Goal: Transaction & Acquisition: Purchase product/service

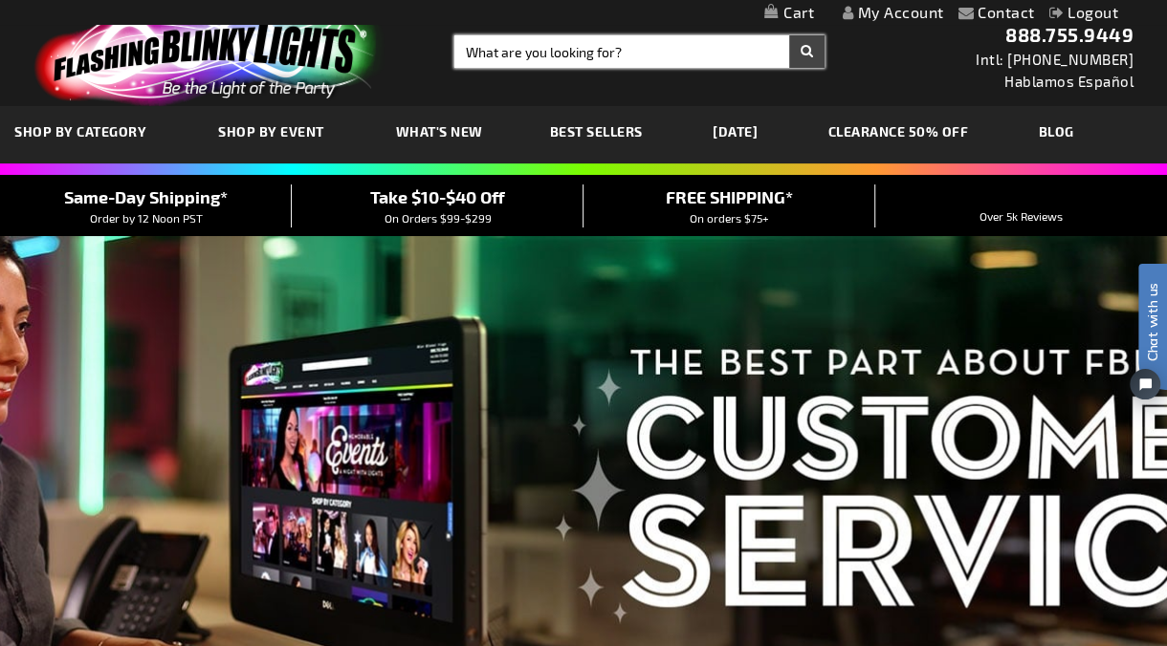
click at [556, 52] on input "Search" at bounding box center [639, 51] width 370 height 33
type input "ice cube"
click at [789, 35] on button "Search" at bounding box center [806, 51] width 35 height 33
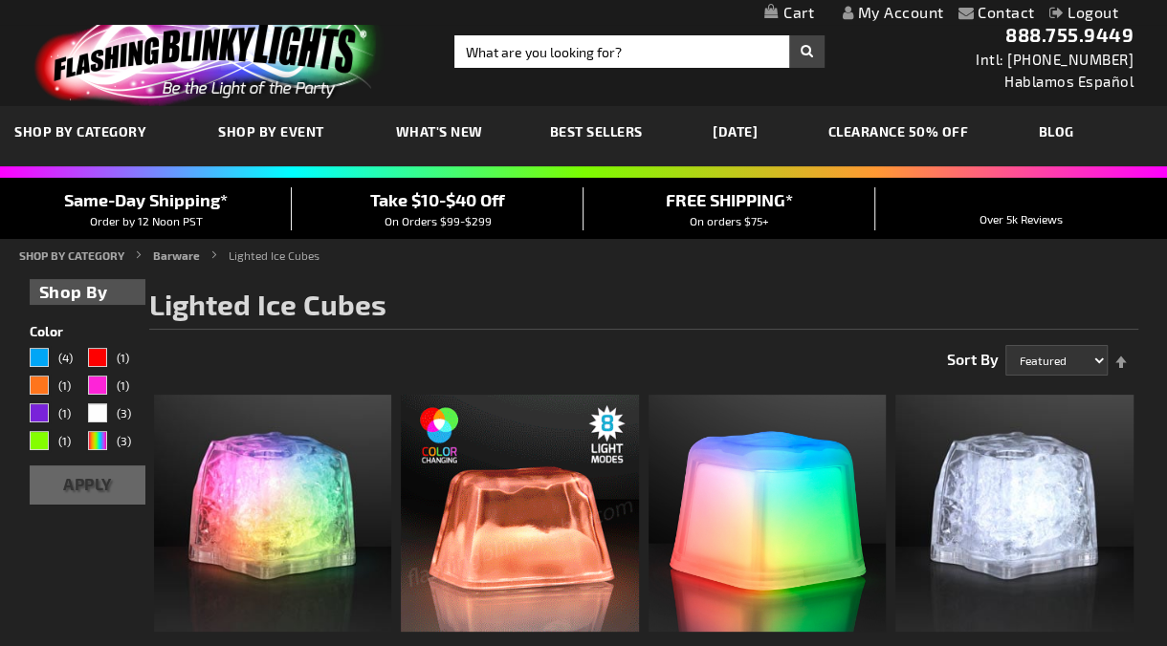
click at [485, 521] on img at bounding box center [519, 513] width 237 height 237
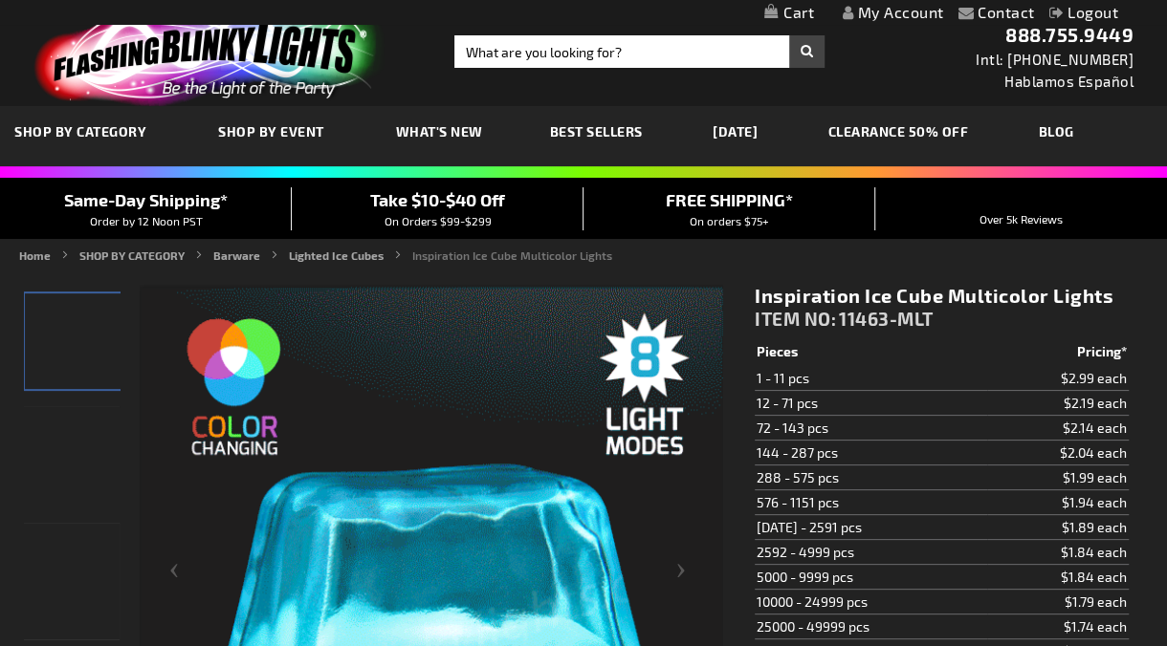
click at [869, 310] on span "11463-MLT" at bounding box center [886, 319] width 95 height 22
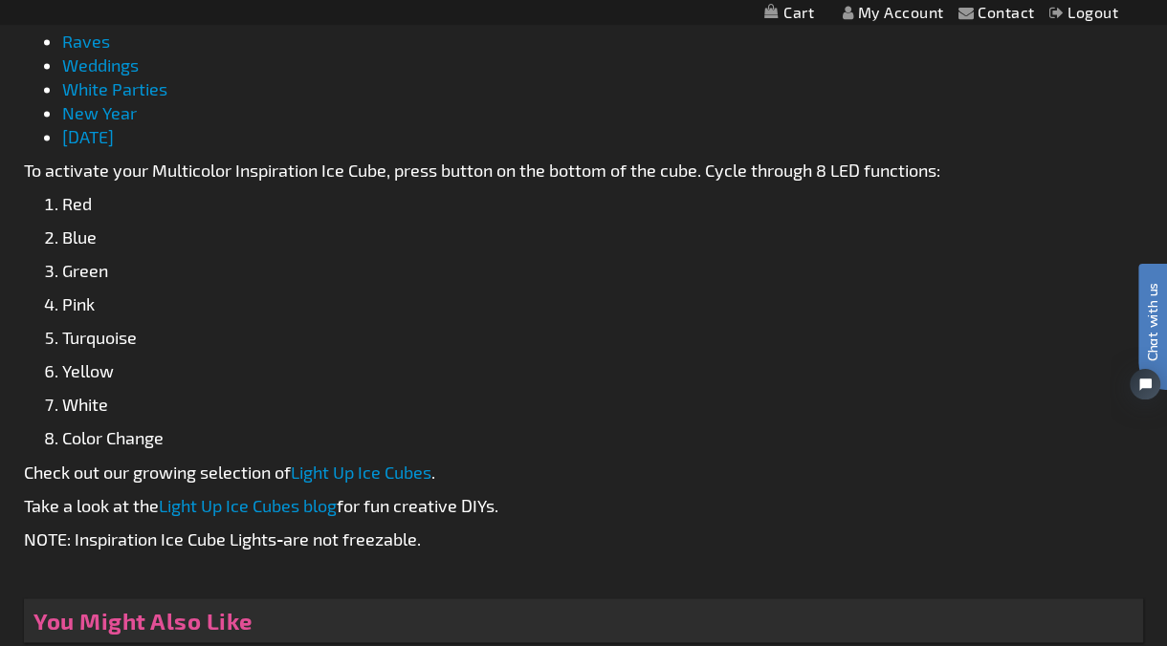
scroll to position [1593, 0]
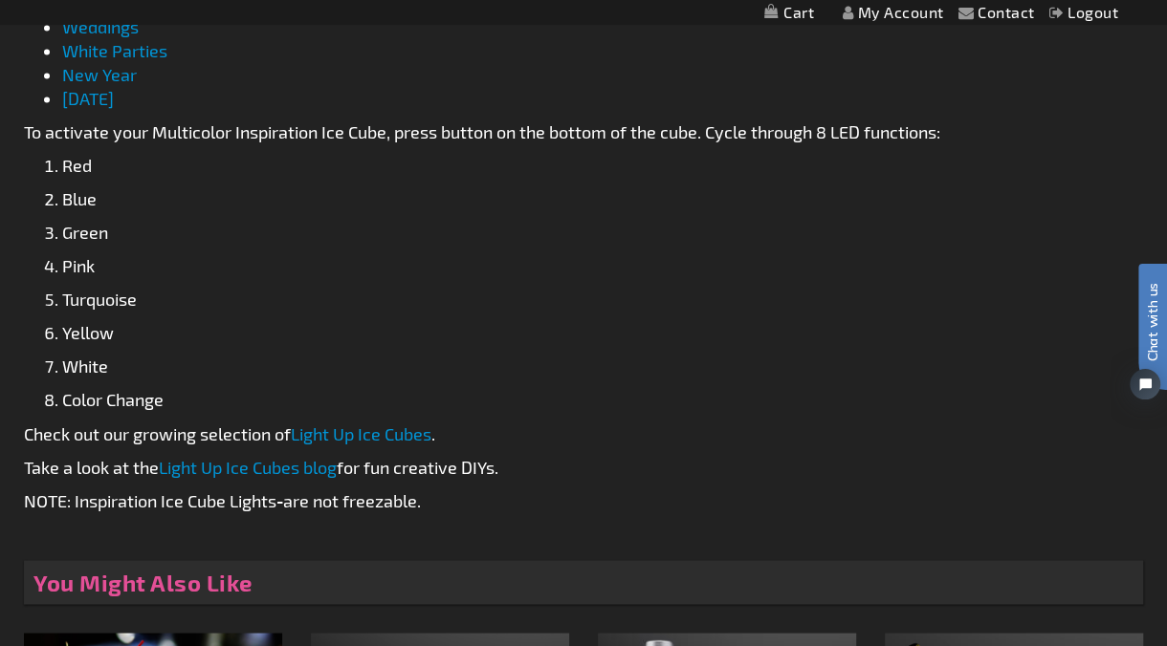
click at [402, 299] on li "Turquoise" at bounding box center [602, 300] width 1081 height 24
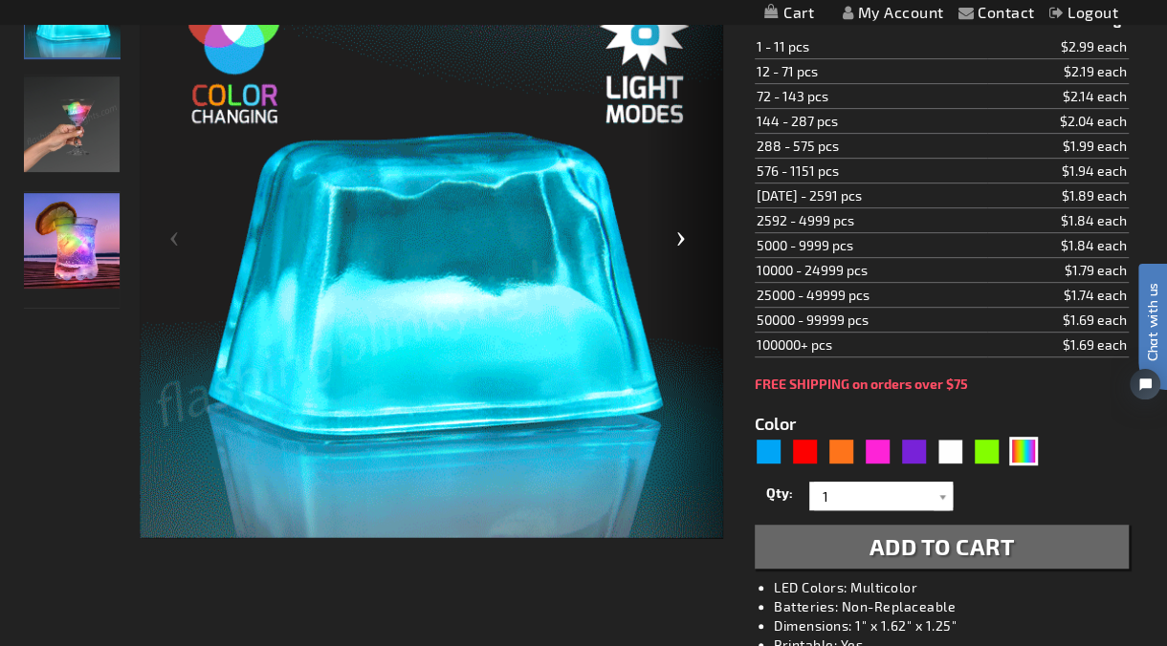
scroll to position [0, 0]
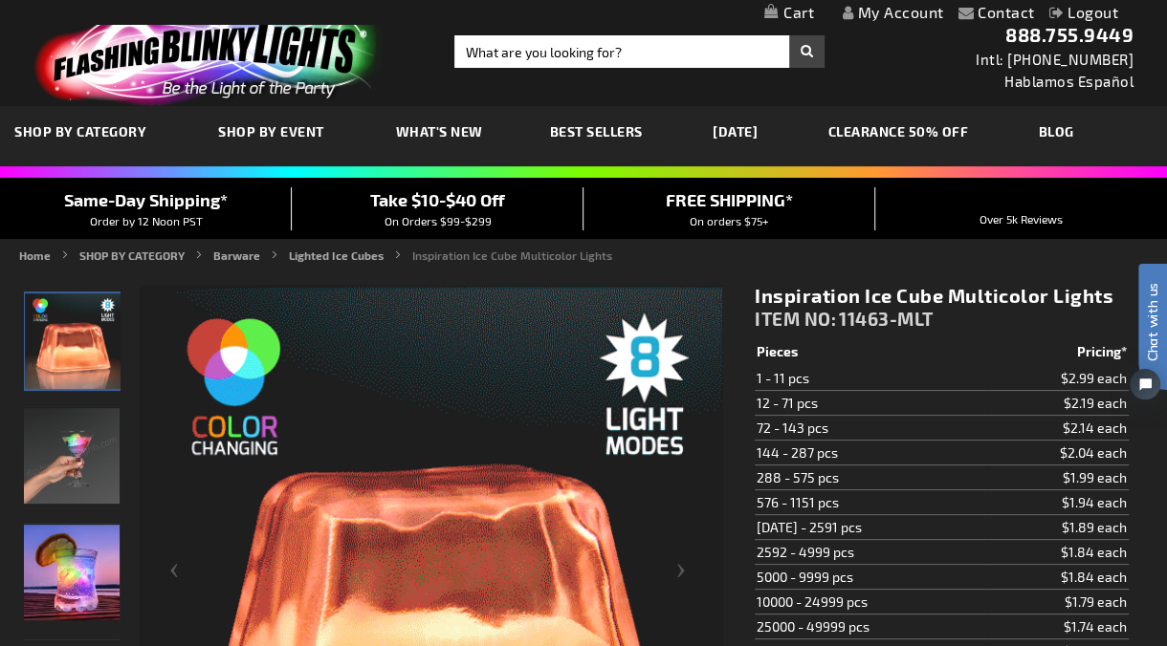
click at [867, 323] on span "11463-MLT" at bounding box center [886, 319] width 95 height 22
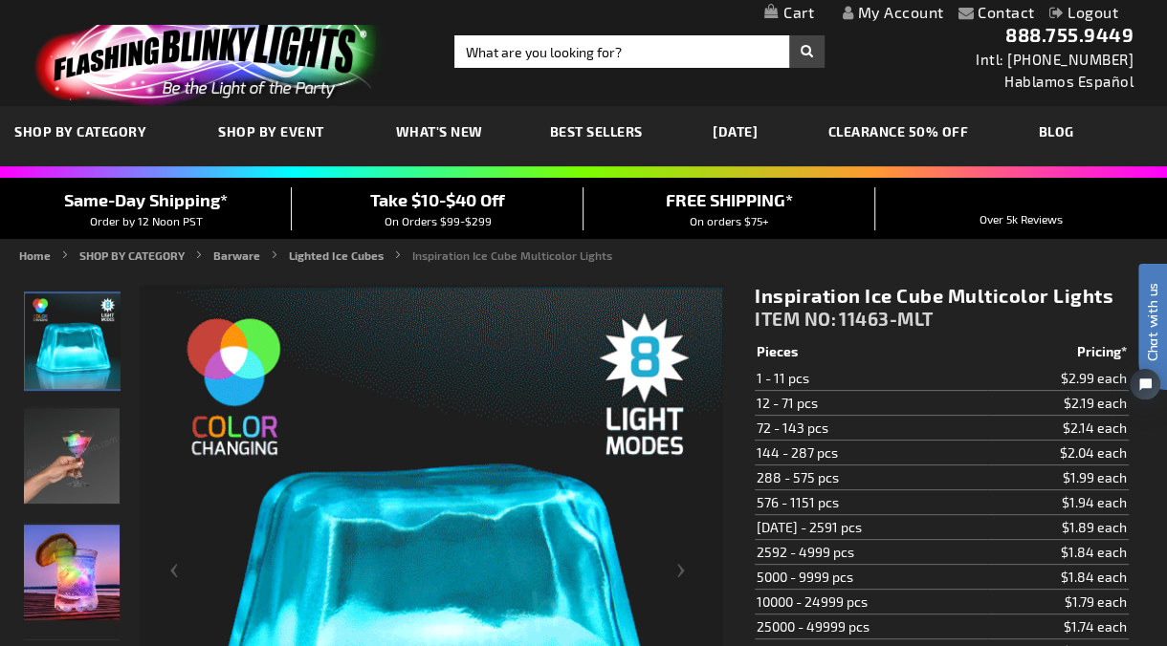
click at [171, 54] on img at bounding box center [205, 54] width 373 height 103
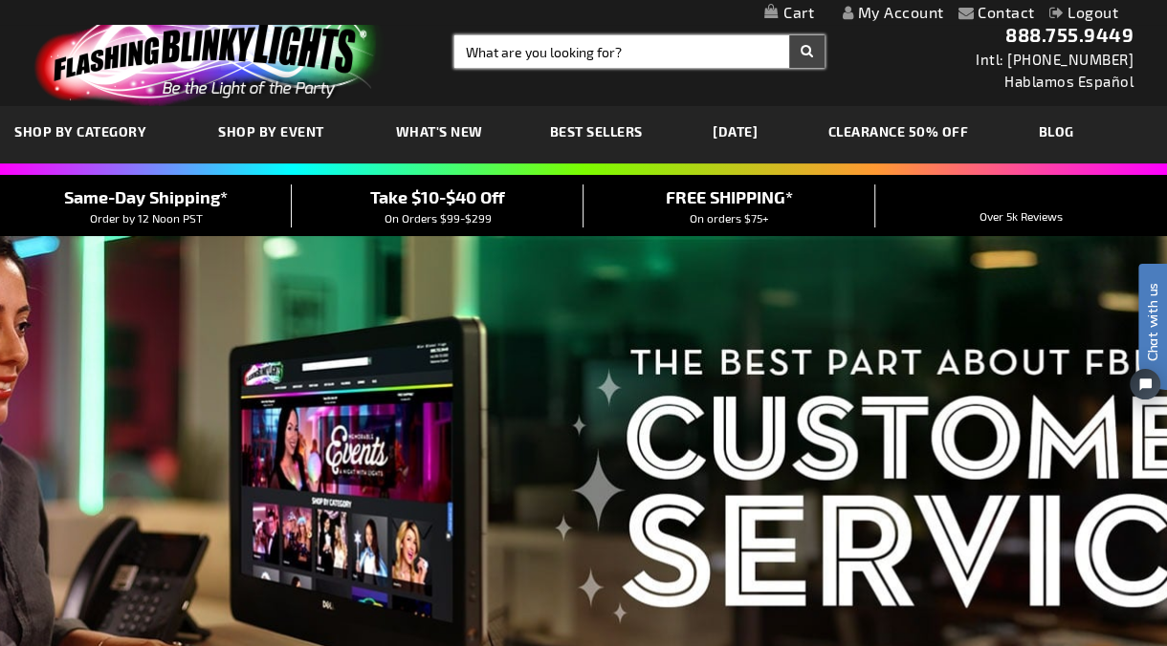
click at [600, 61] on input "Search" at bounding box center [639, 51] width 370 height 33
type input "BUBBLE GUN"
click at [789, 35] on button "Search" at bounding box center [806, 51] width 35 height 33
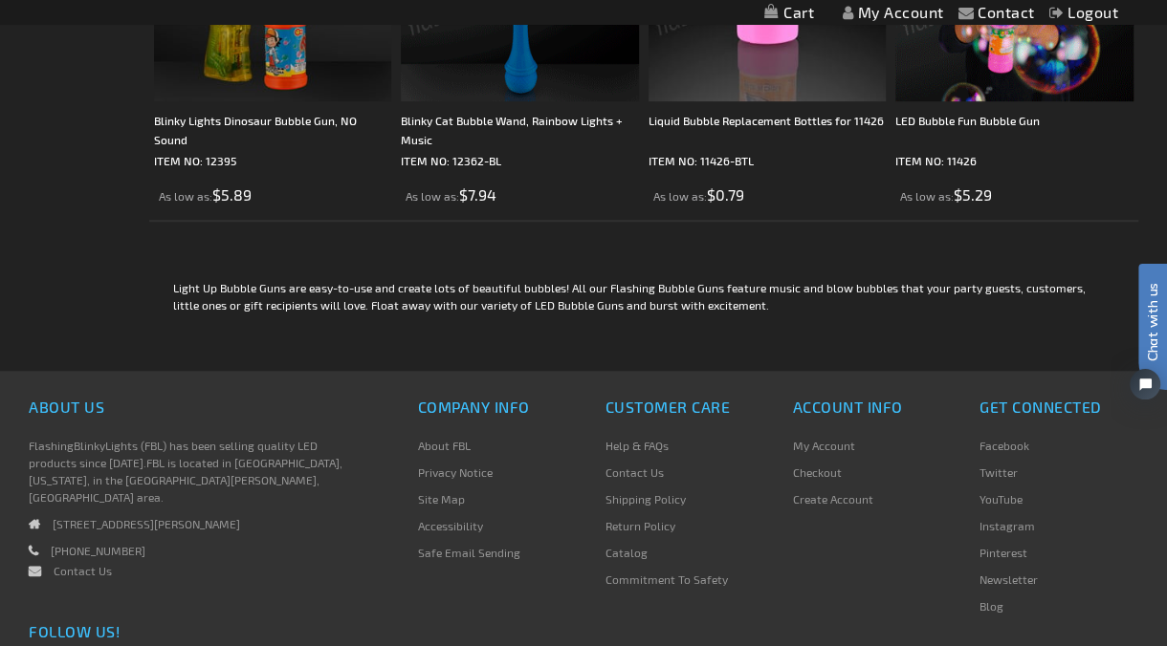
click at [105, 143] on div "Checkout as a new customer Creating an account has many benefits: See order and…" at bounding box center [584, 55] width 1108 height 632
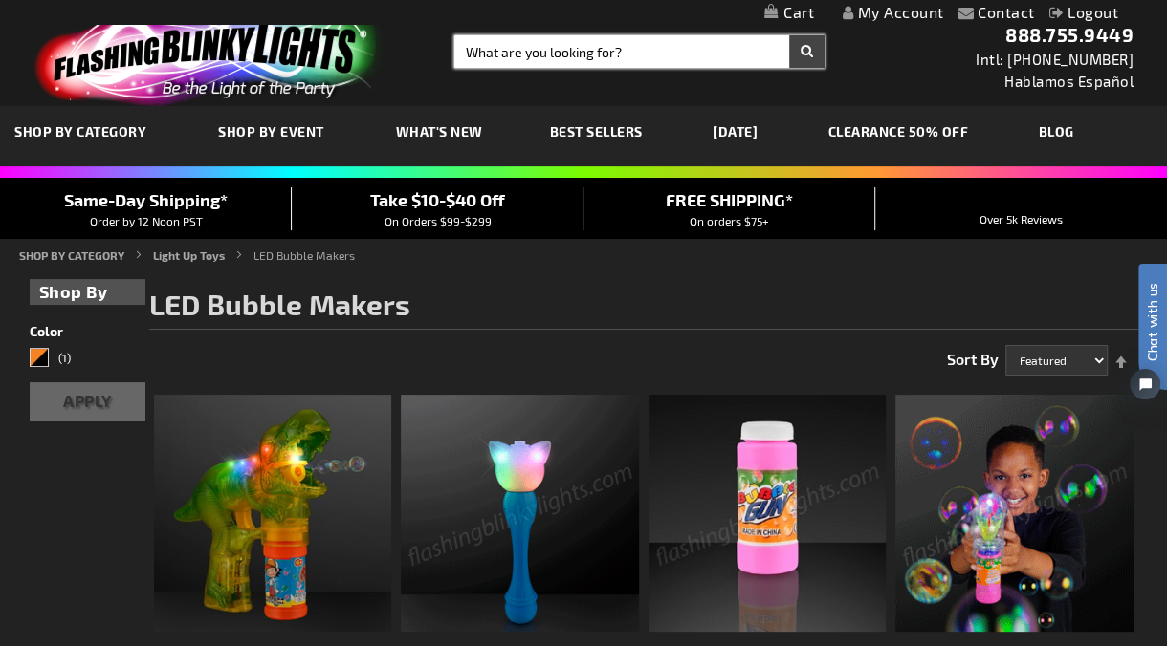
click at [496, 55] on input "Search" at bounding box center [639, 51] width 370 height 33
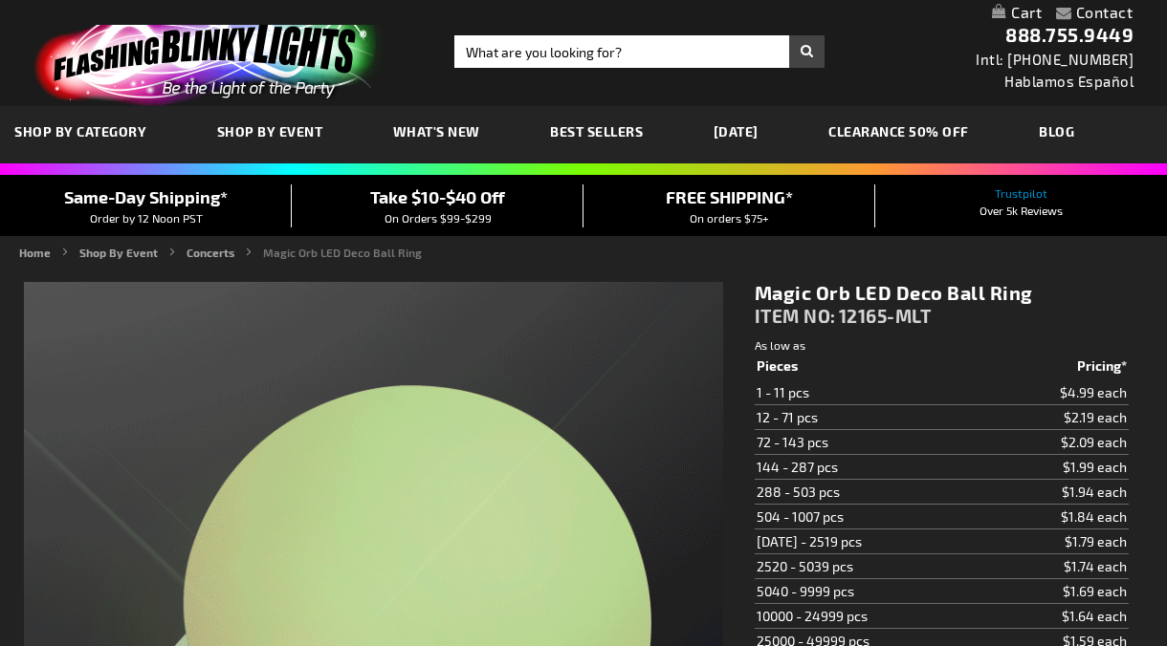
type input "5659"
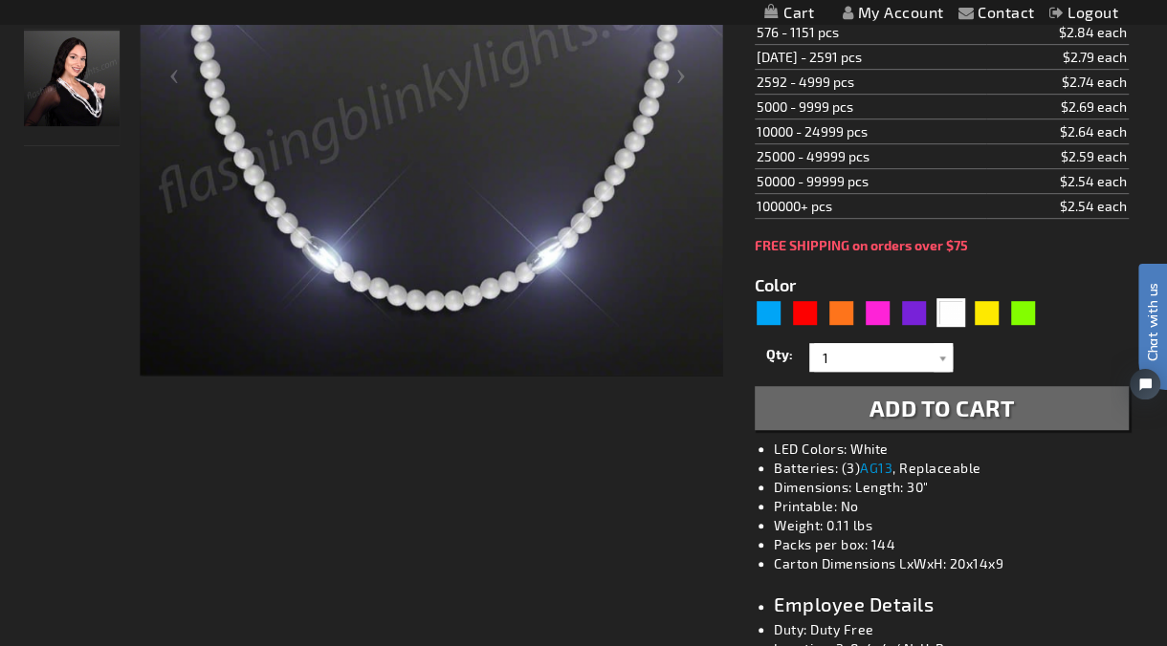
scroll to position [531, 0]
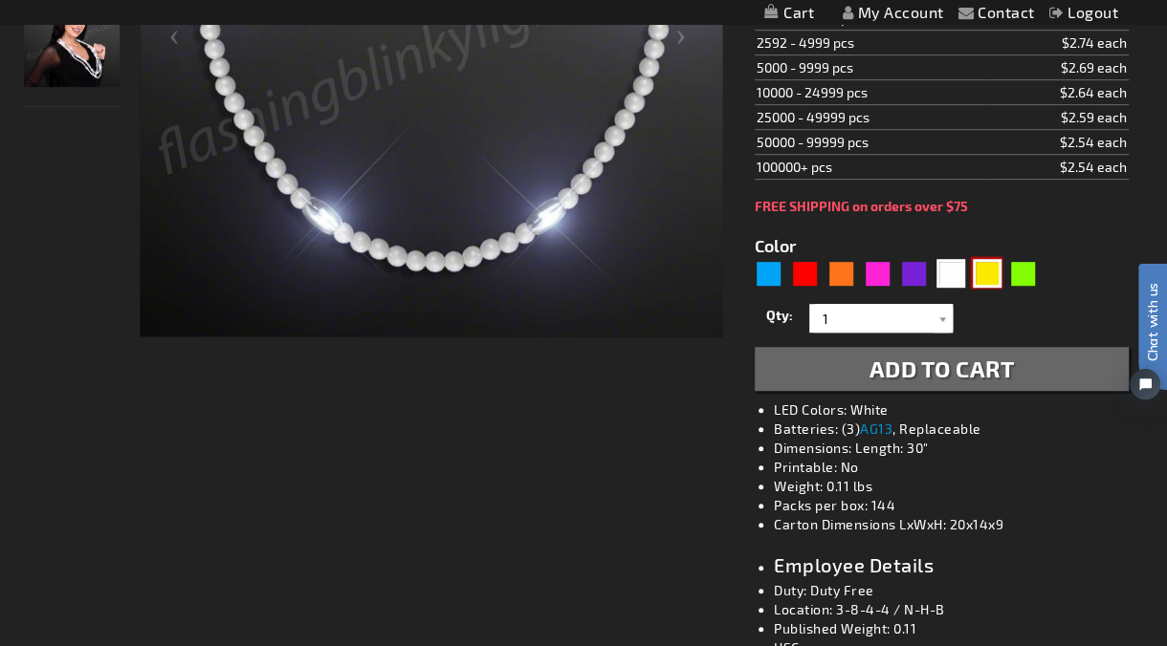
click at [990, 271] on div "Yellow" at bounding box center [987, 273] width 29 height 29
type input "5647"
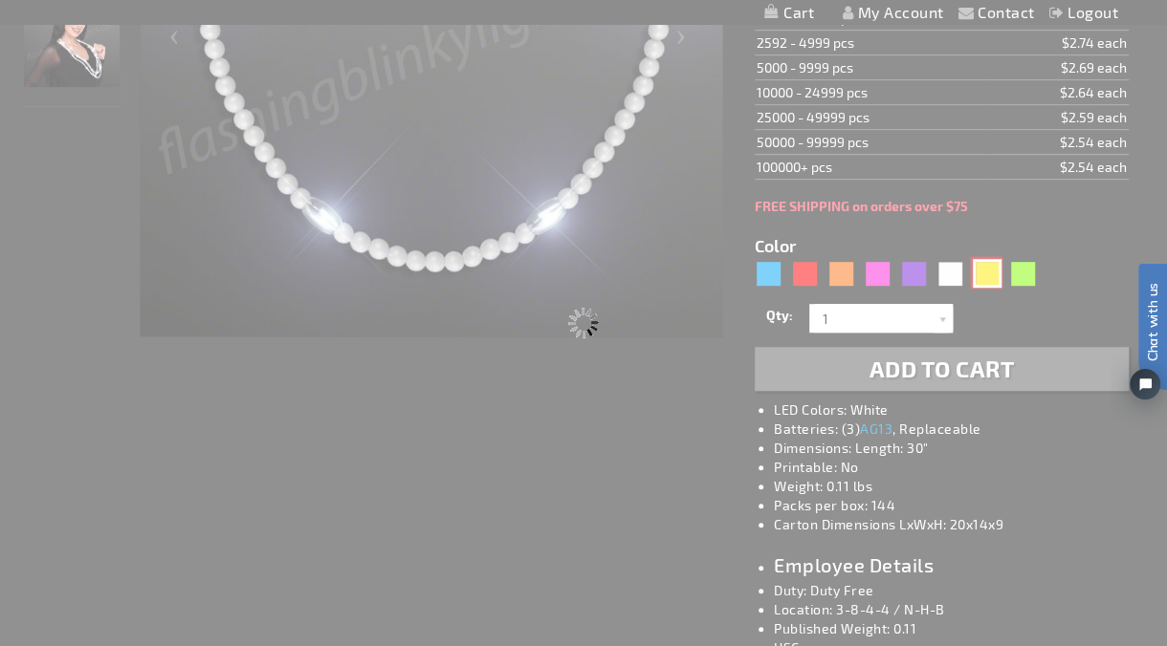
type input "12462-YL"
type input "Customize - Still-Light Yellow Beads No-Flash Necklace - ITEM NO: 12462-YL"
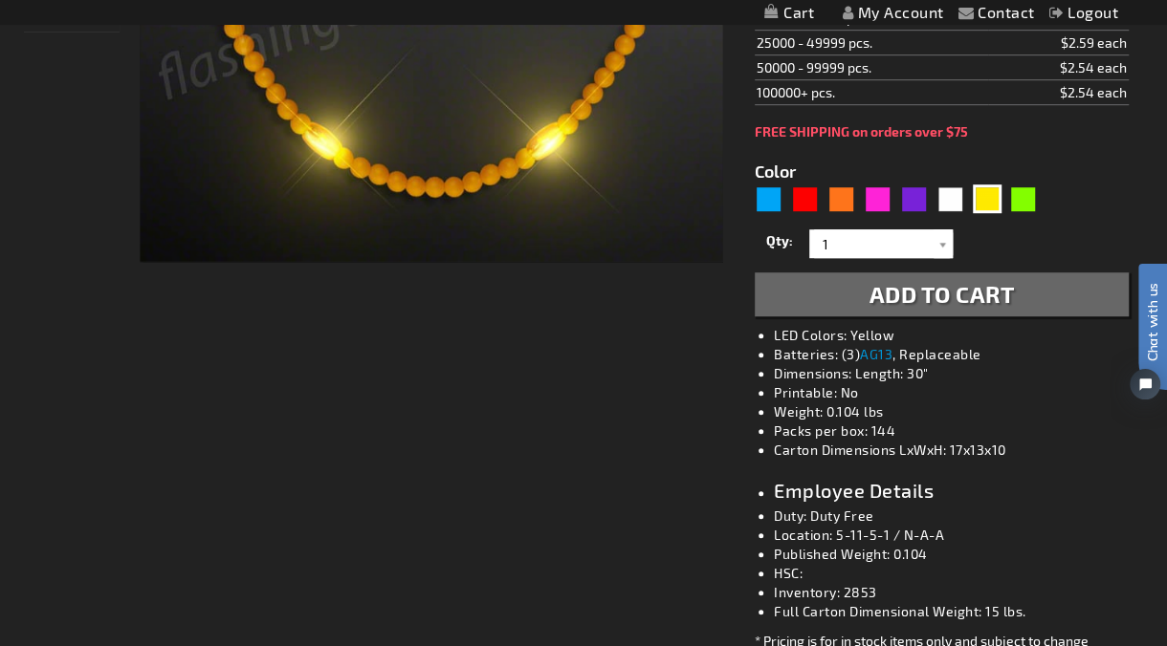
scroll to position [637, 0]
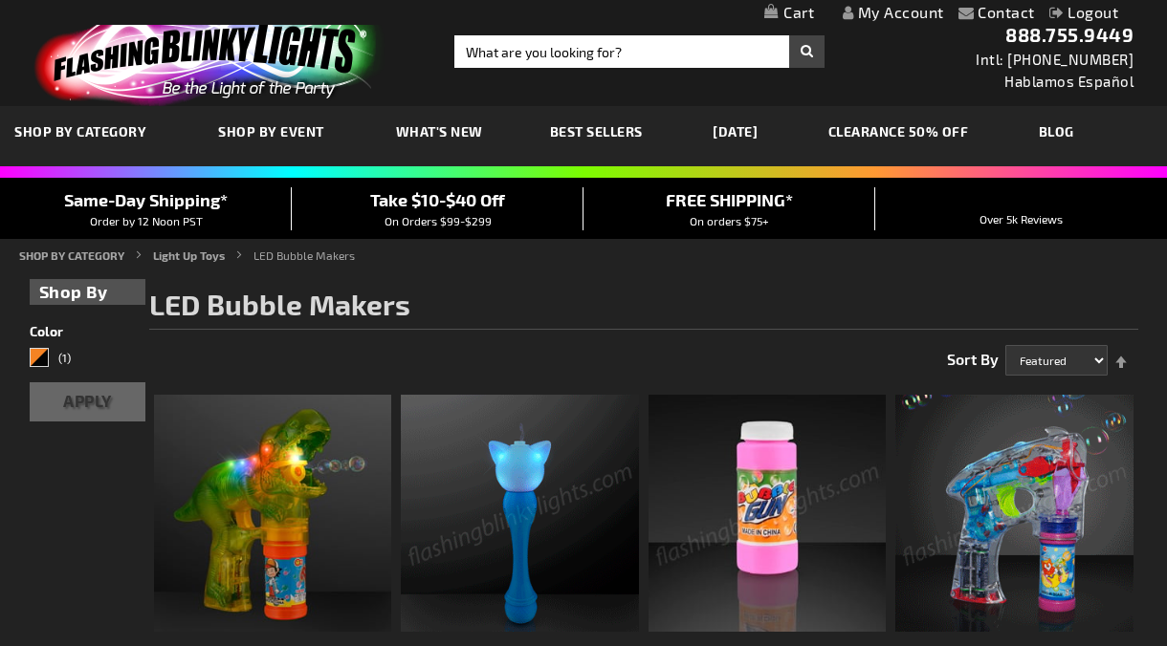
click at [493, 46] on input "Search" at bounding box center [639, 51] width 370 height 33
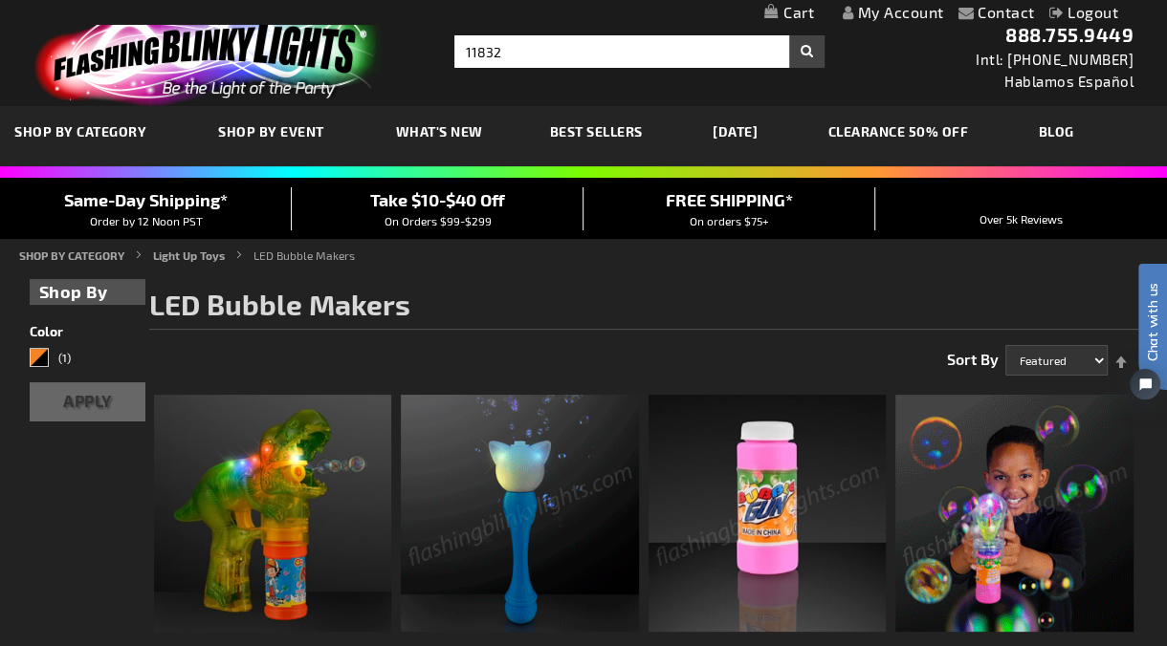
type input "11832"
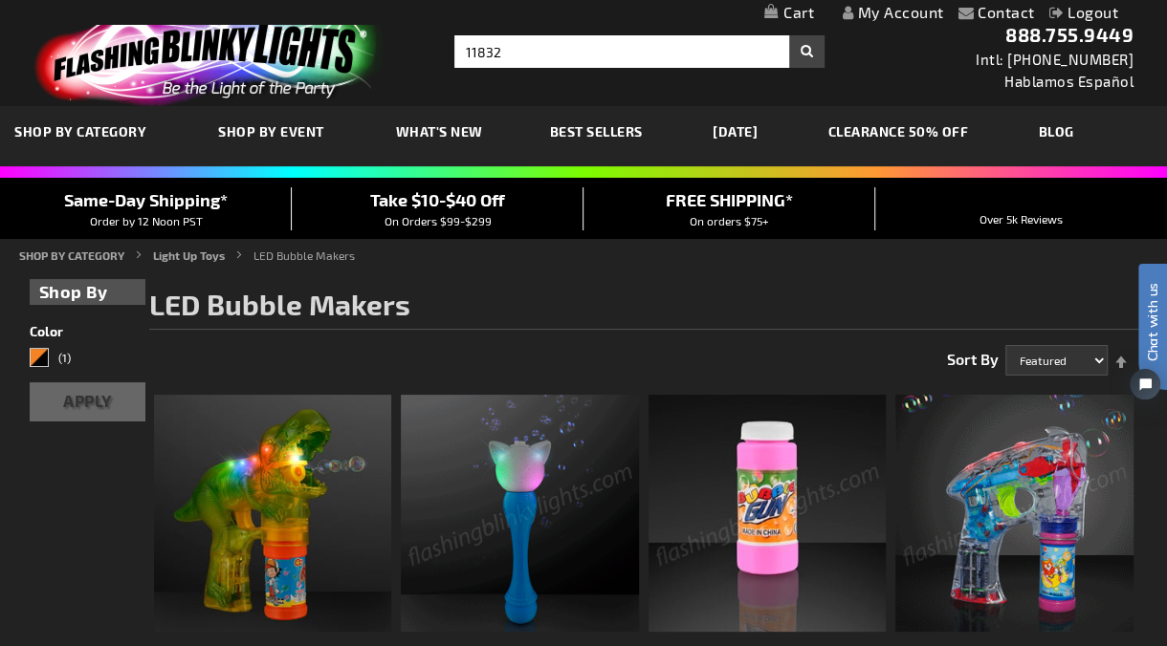
click at [789, 35] on button "Search" at bounding box center [806, 51] width 35 height 33
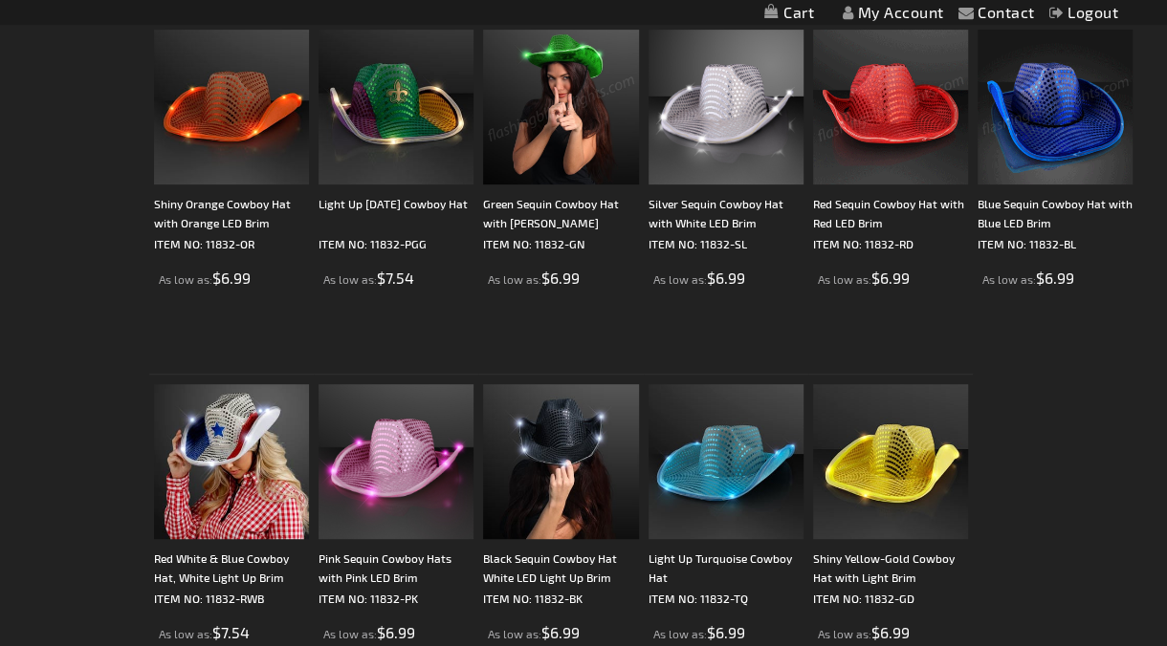
scroll to position [425, 0]
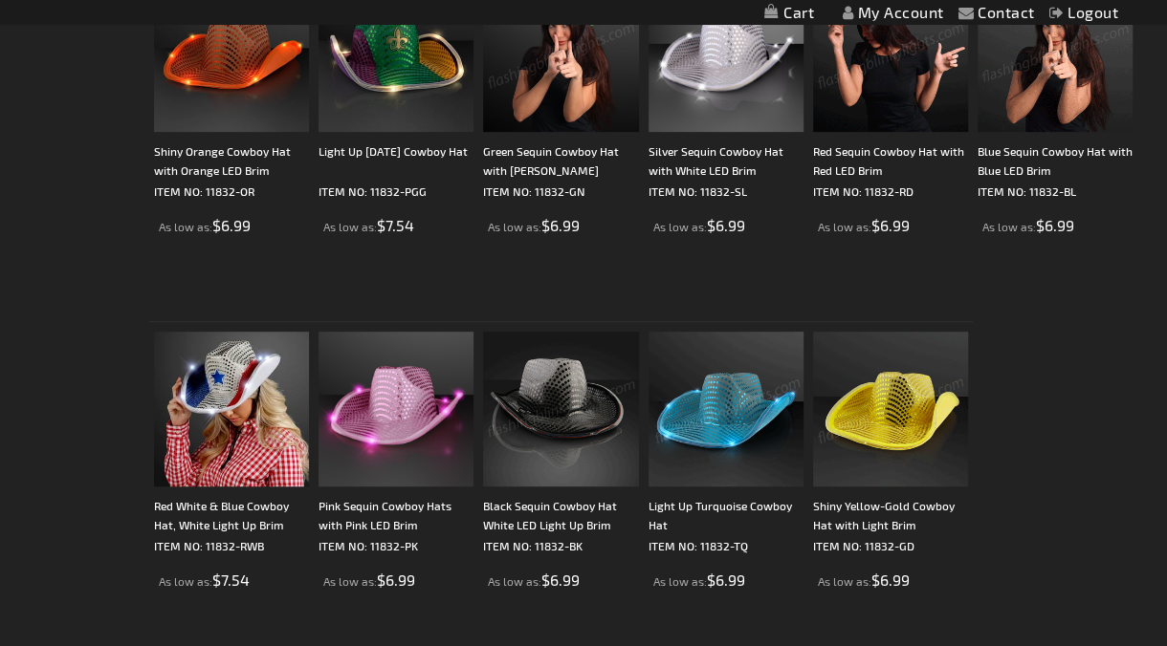
click at [557, 398] on img at bounding box center [560, 409] width 155 height 155
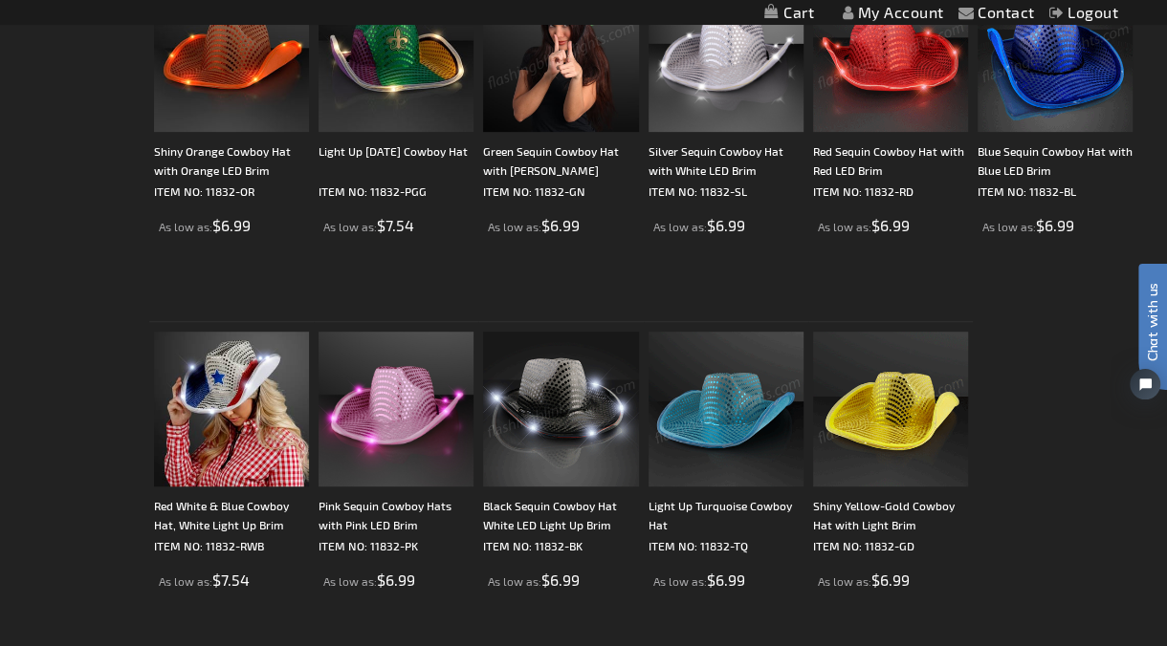
scroll to position [0, 0]
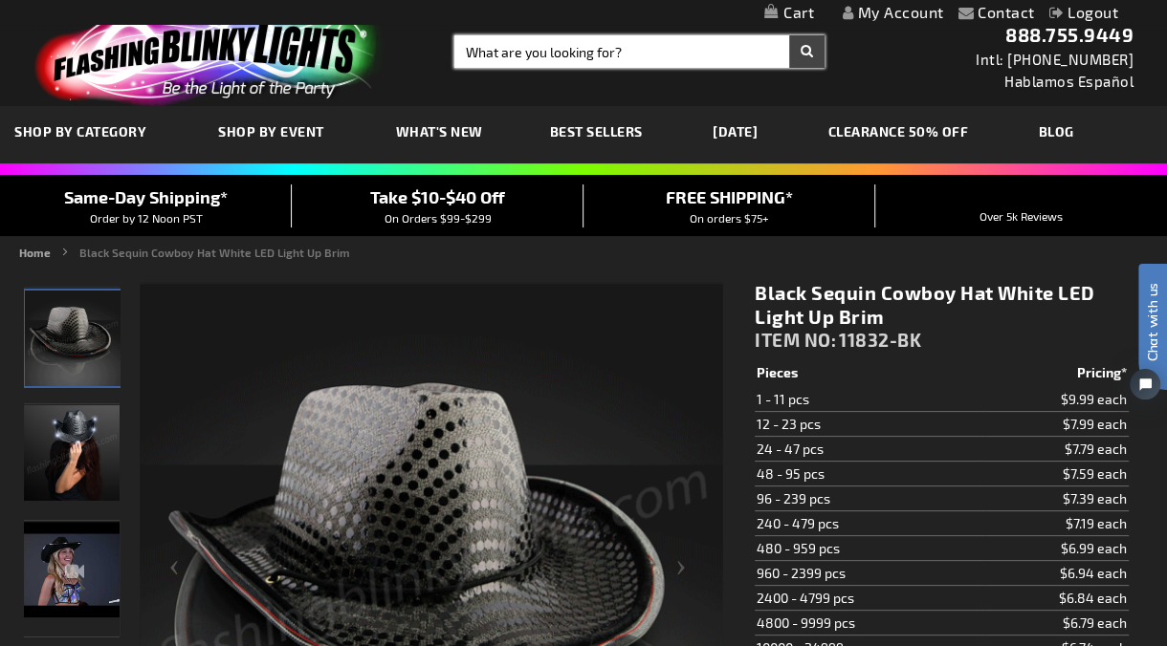
click at [503, 48] on input "Search" at bounding box center [639, 51] width 370 height 33
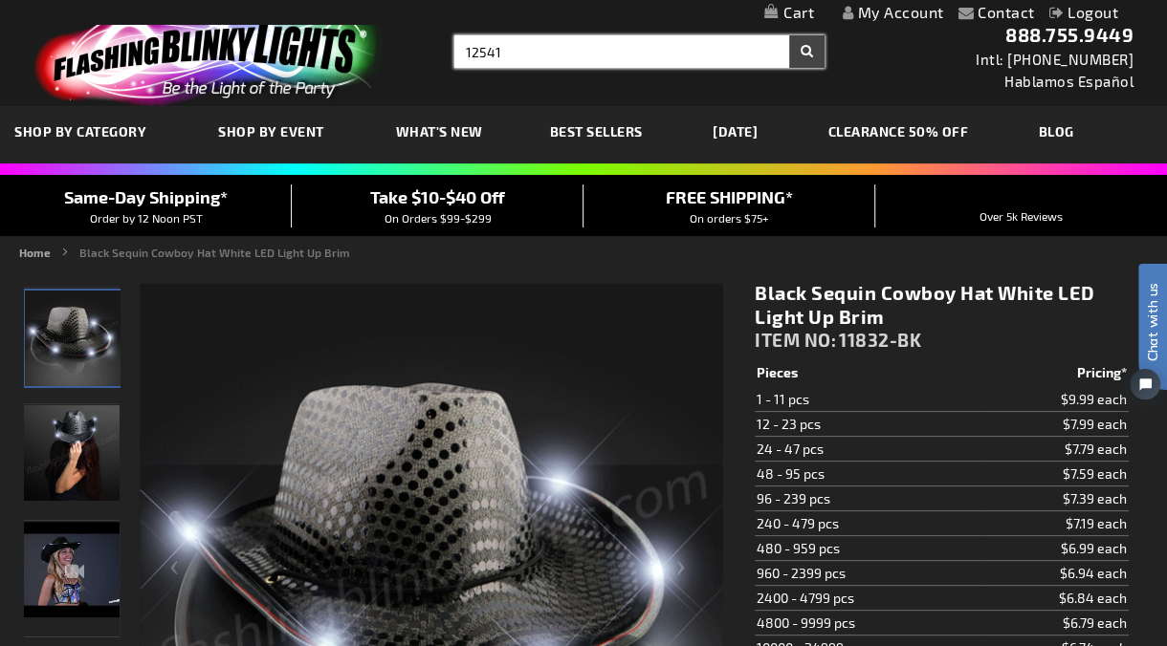
type input "12541"
click at [789, 35] on button "Search" at bounding box center [806, 51] width 35 height 33
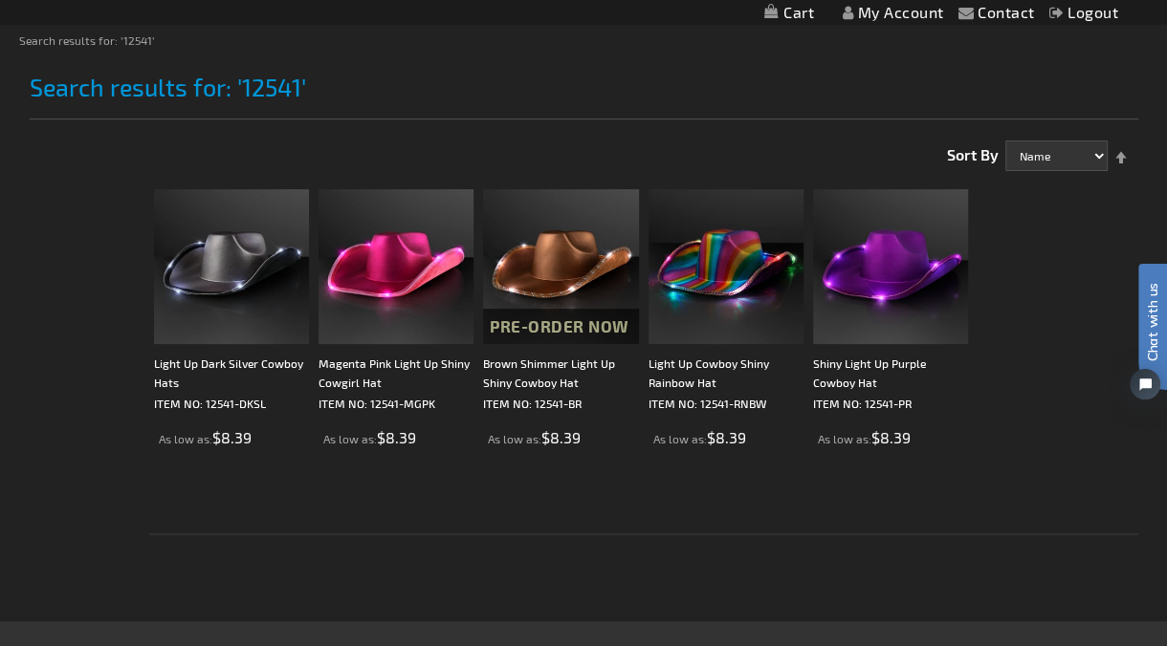
click at [128, 589] on div "Checkout as a new customer Creating an account has many benefits: See order and…" at bounding box center [584, 372] width 1108 height 497
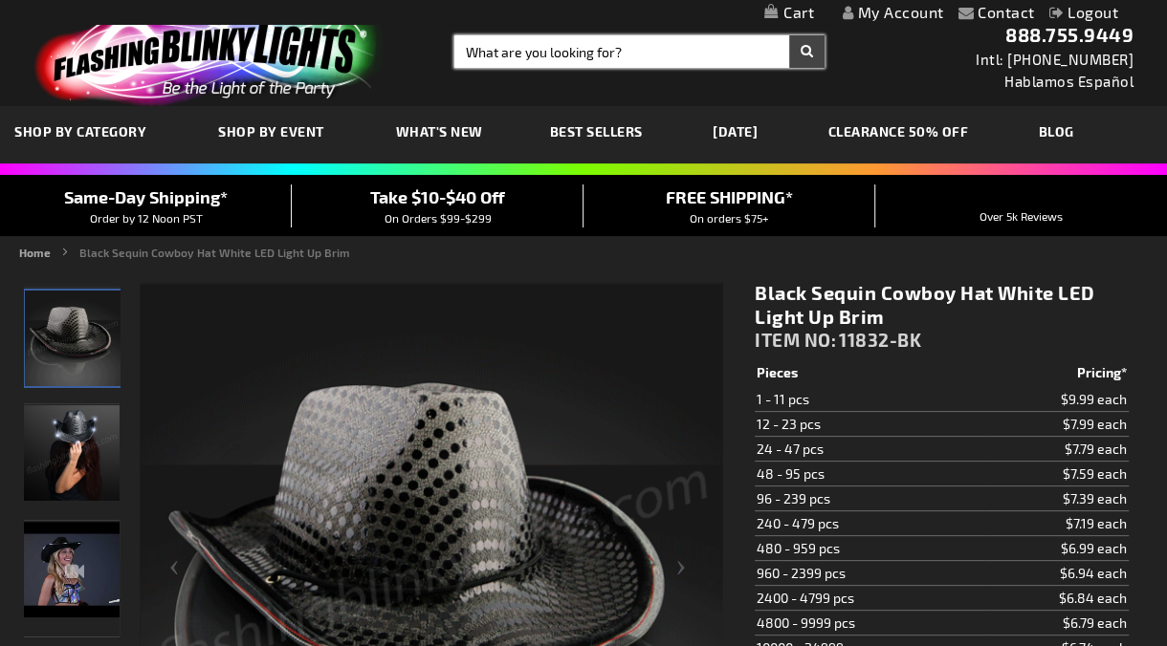
click at [503, 57] on input "Search" at bounding box center [639, 51] width 370 height 33
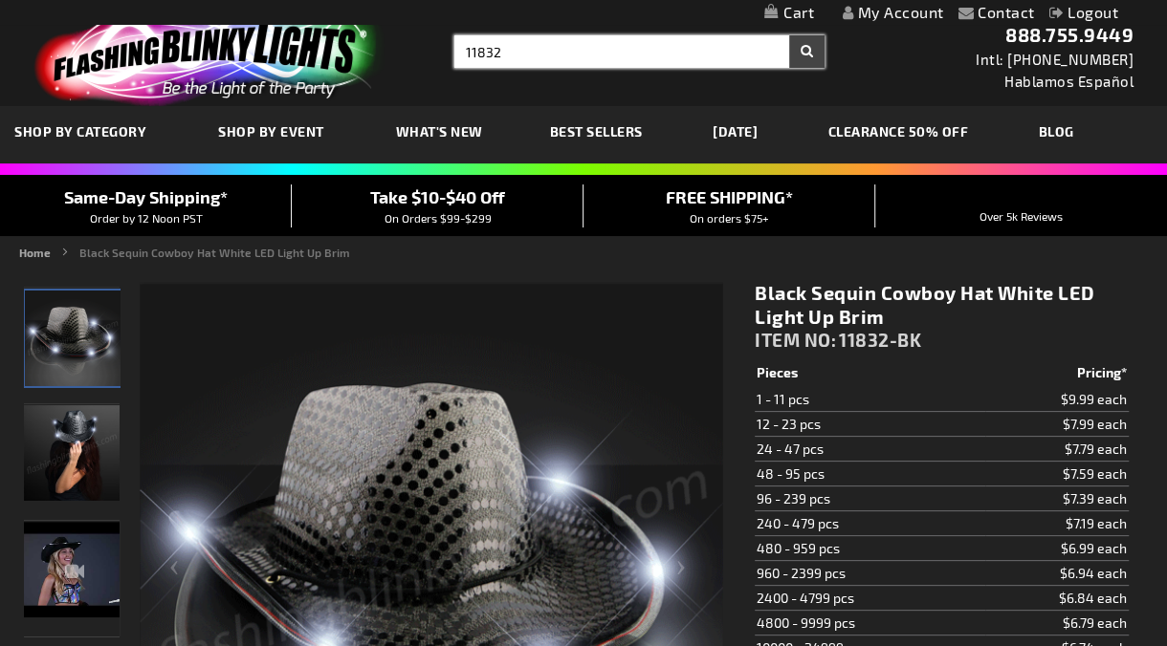
type input "11832"
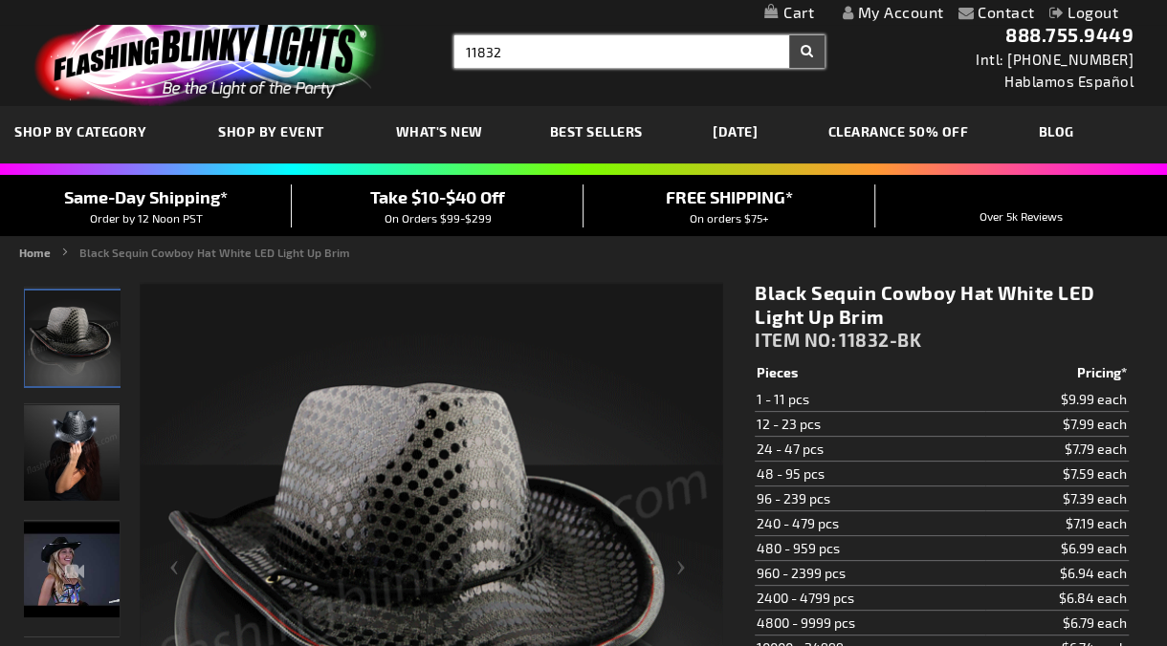
click at [789, 35] on button "Search" at bounding box center [806, 51] width 35 height 33
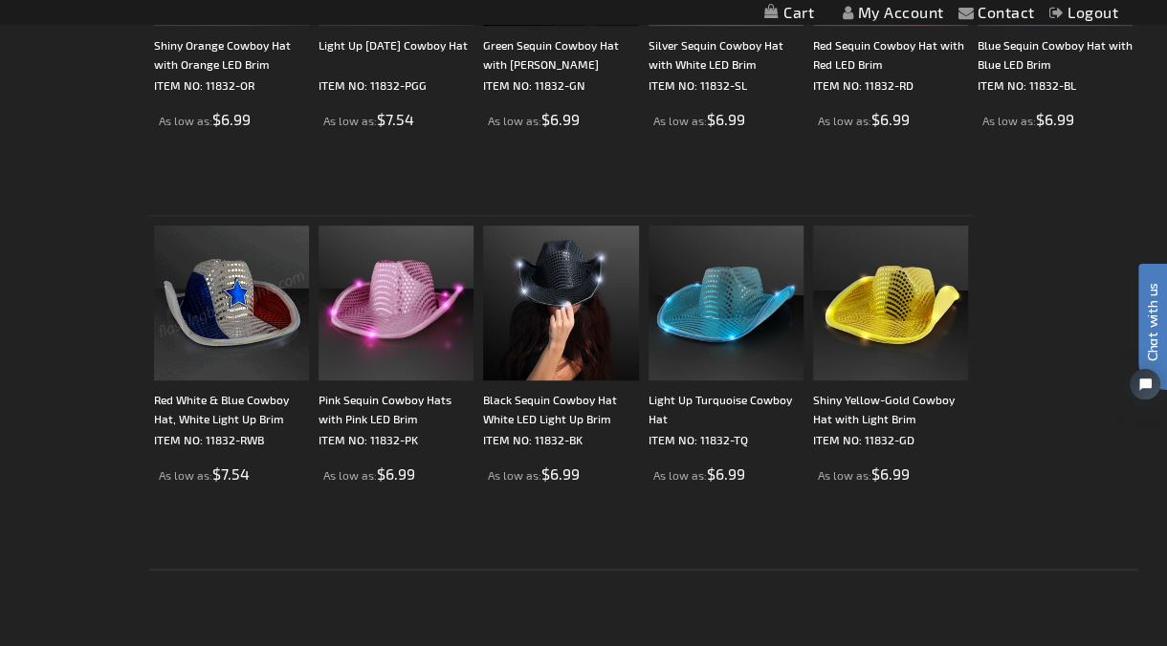
click at [61, 220] on div "Checkout as a new customer Creating an account has many benefits: See order and…" at bounding box center [584, 231] width 1108 height 851
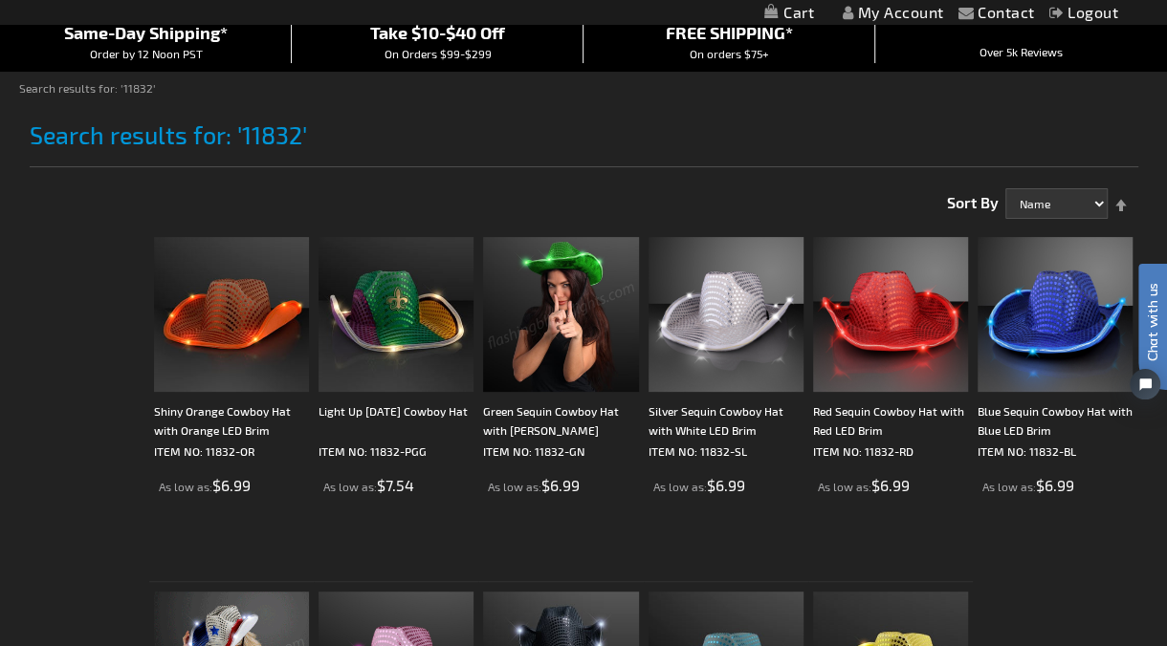
scroll to position [106, 0]
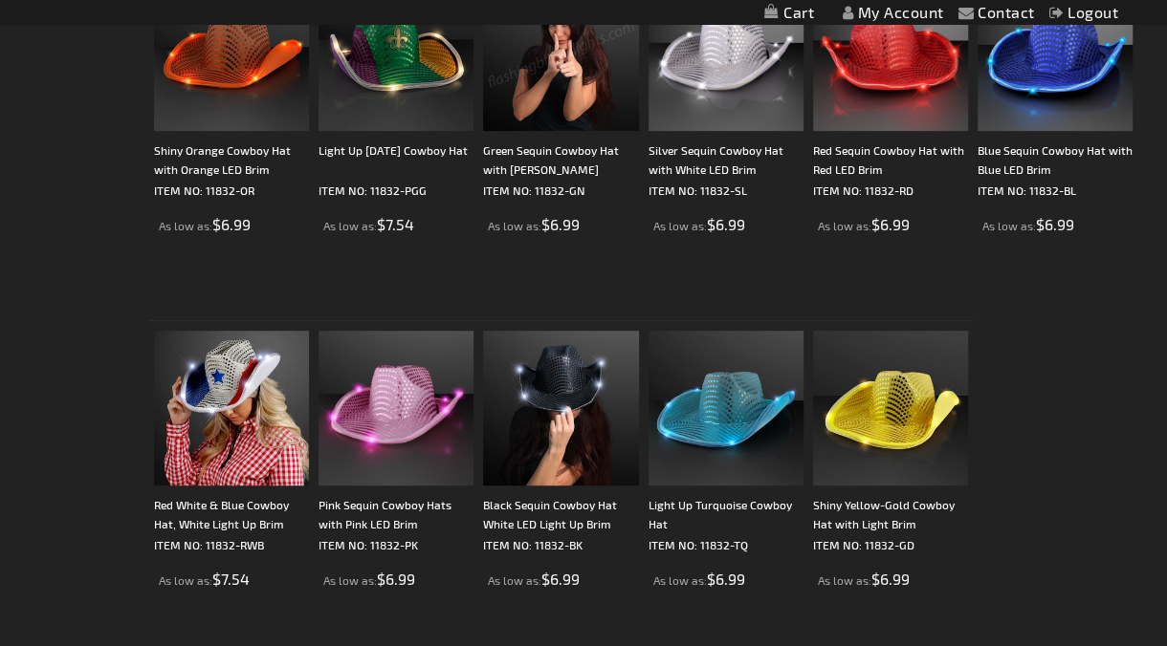
scroll to position [425, 0]
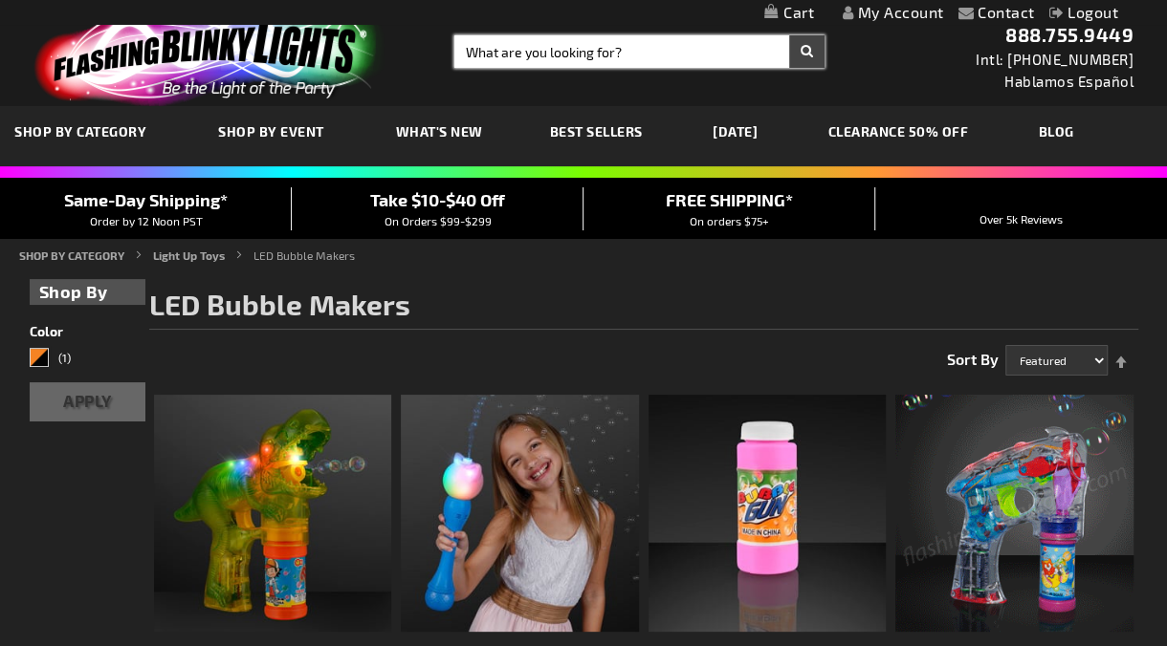
click at [478, 42] on input "Search" at bounding box center [639, 51] width 370 height 33
type input "12541"
click at [789, 35] on button "Search" at bounding box center [806, 51] width 35 height 33
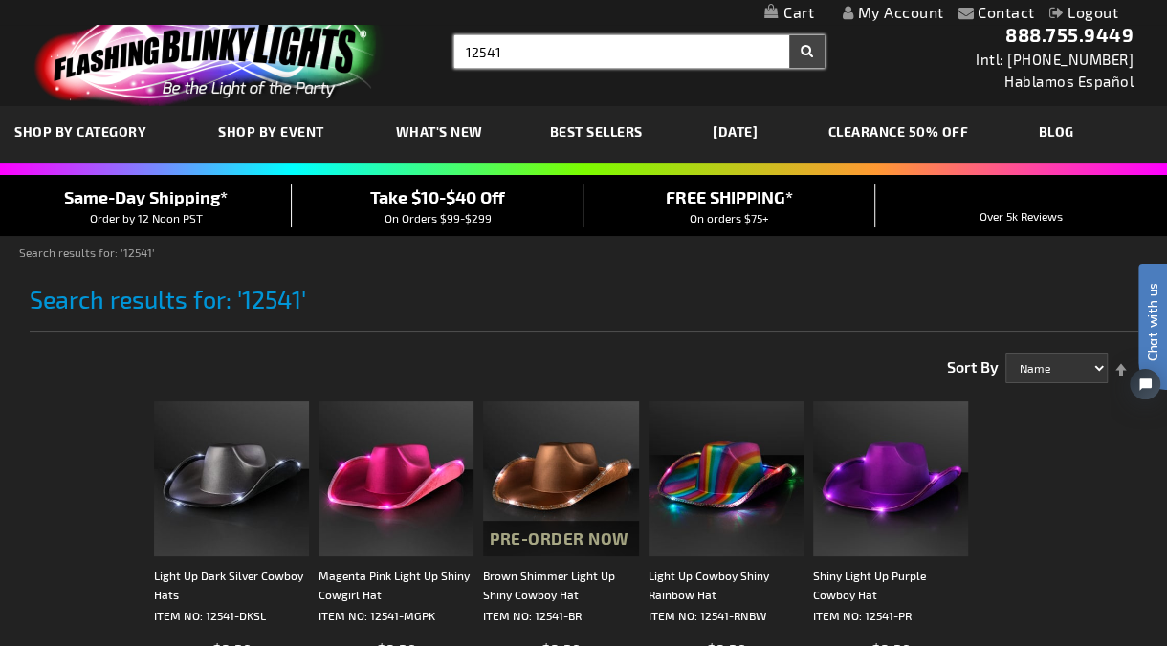
drag, startPoint x: 557, startPoint y: 59, endPoint x: 302, endPoint y: -10, distance: 263.5
click at [302, 0] on html "The store will not work correctly when cookies are disabled. Contact Compare Pr…" at bounding box center [583, 657] width 1167 height 1315
type input "bubble gun"
click at [789, 35] on button "Search" at bounding box center [806, 51] width 35 height 33
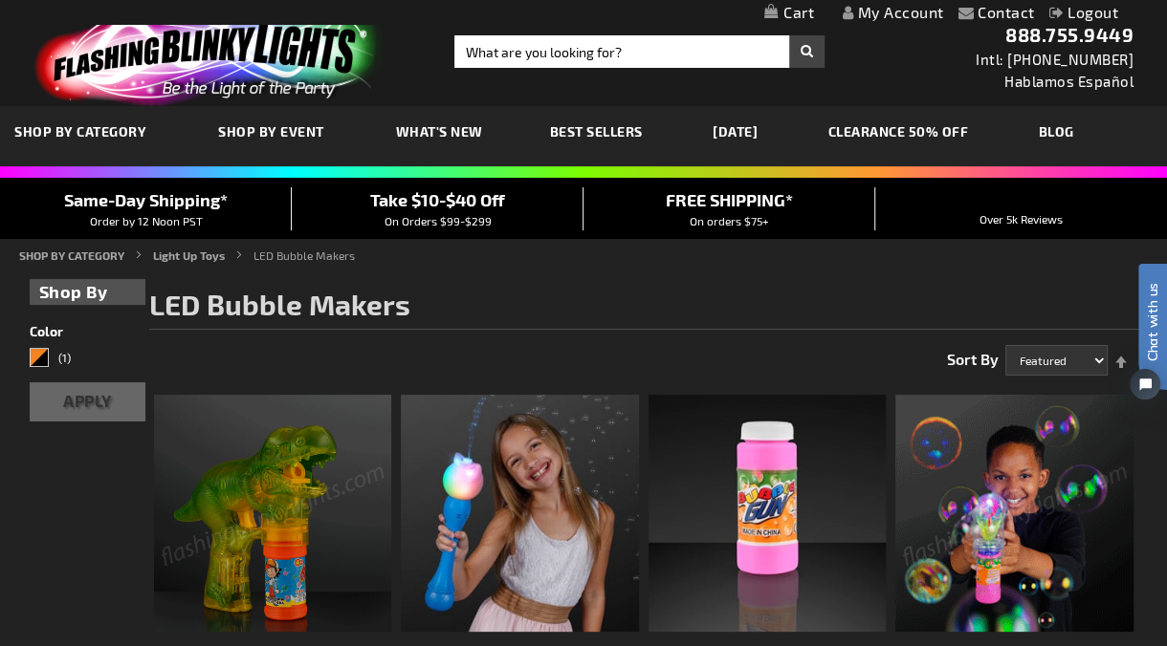
drag, startPoint x: 157, startPoint y: 98, endPoint x: 175, endPoint y: 86, distance: 21.5
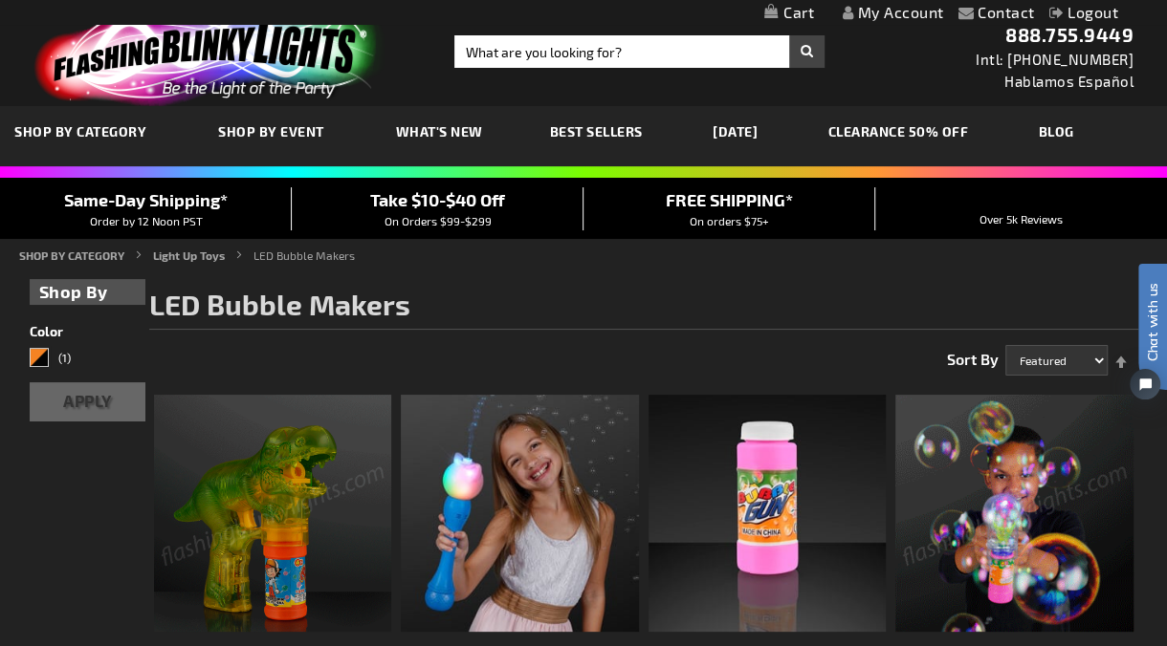
click at [158, 97] on img at bounding box center [205, 54] width 373 height 103
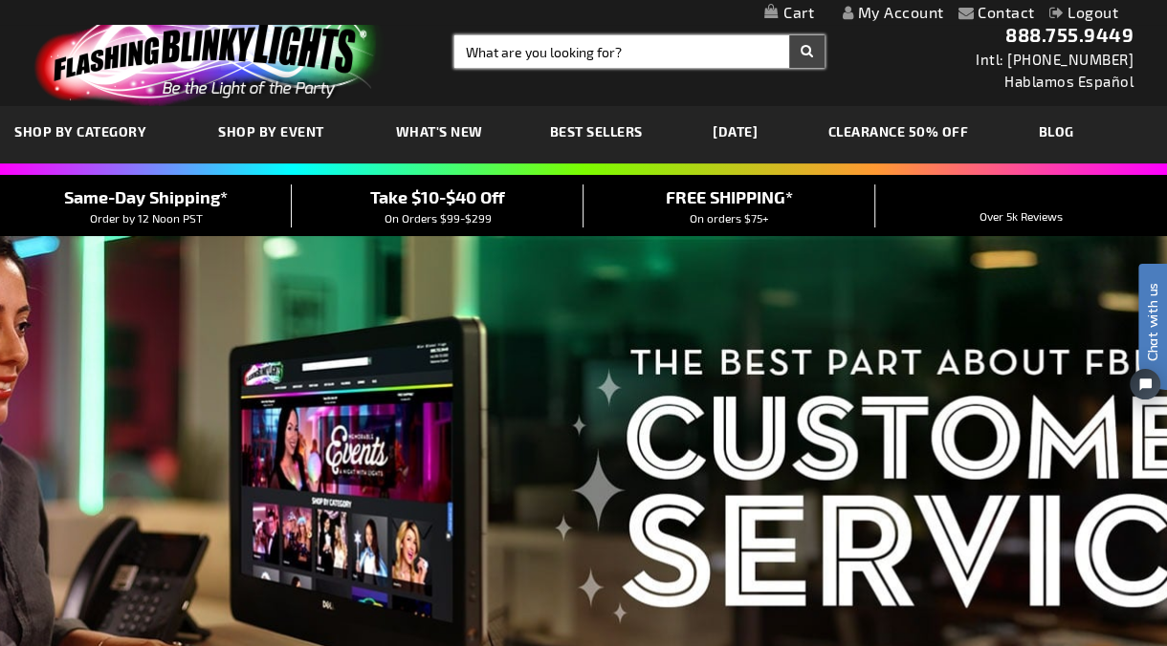
click at [501, 59] on input "Search" at bounding box center [639, 51] width 370 height 33
click at [624, 40] on input "Search" at bounding box center [639, 51] width 370 height 33
type input "12319"
click at [789, 35] on button "Search" at bounding box center [806, 51] width 35 height 33
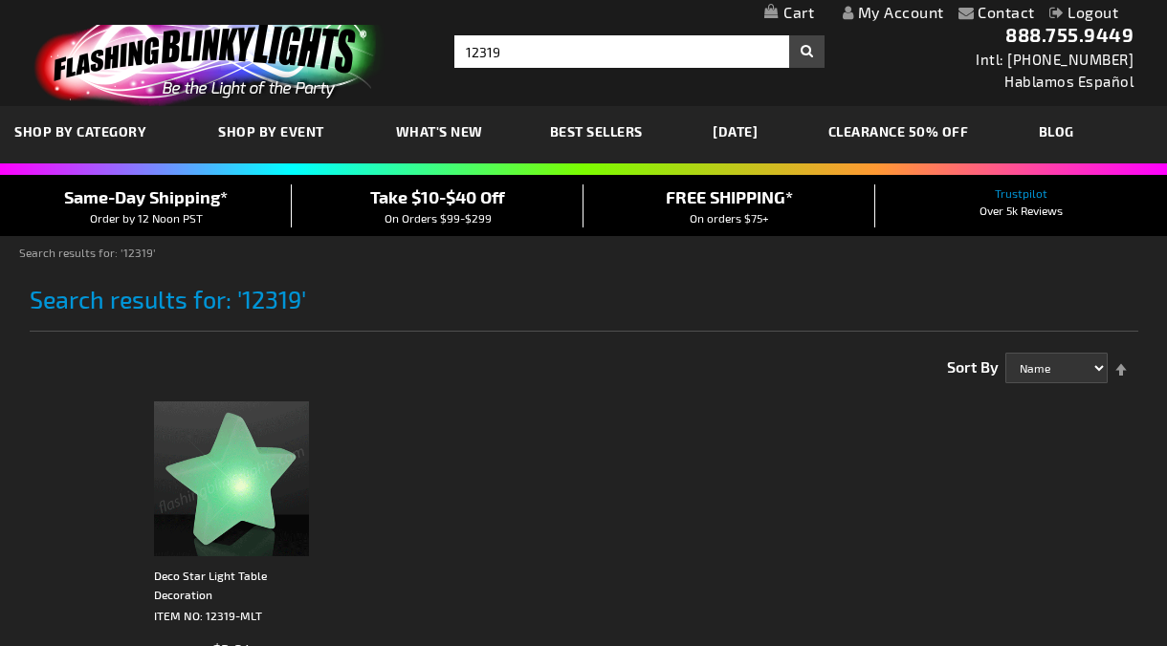
click at [241, 490] on img at bounding box center [231, 479] width 155 height 155
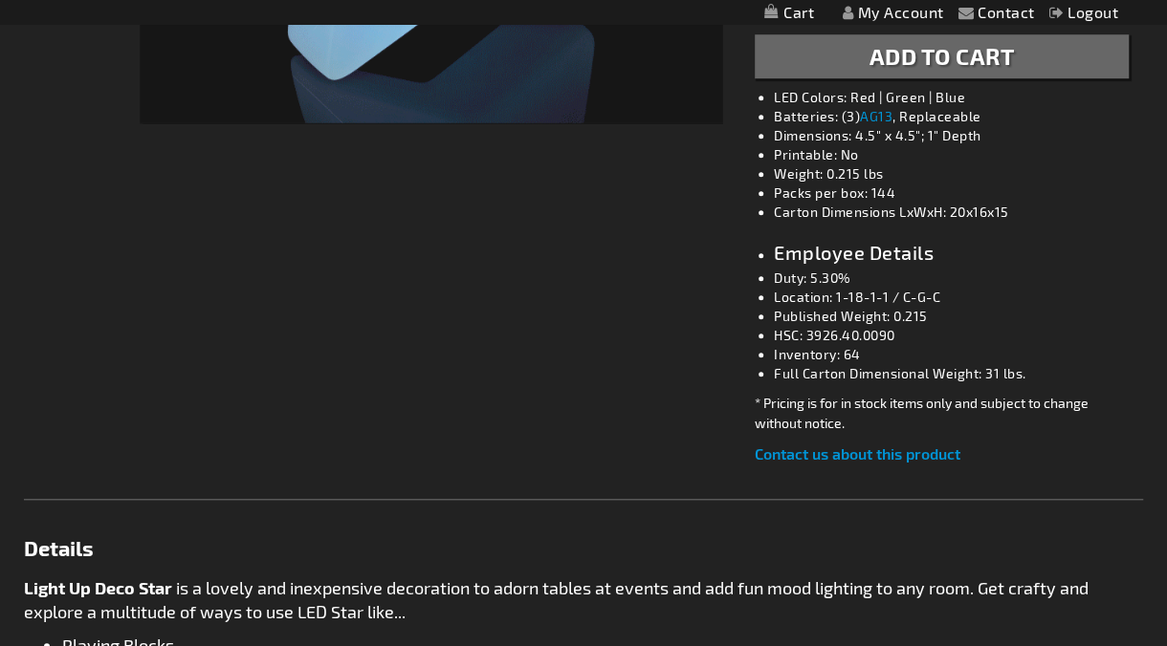
click at [657, 389] on div "Checkout as a new customer Creating an account has many benefits: See order and…" at bounding box center [583, 392] width 1119 height 1739
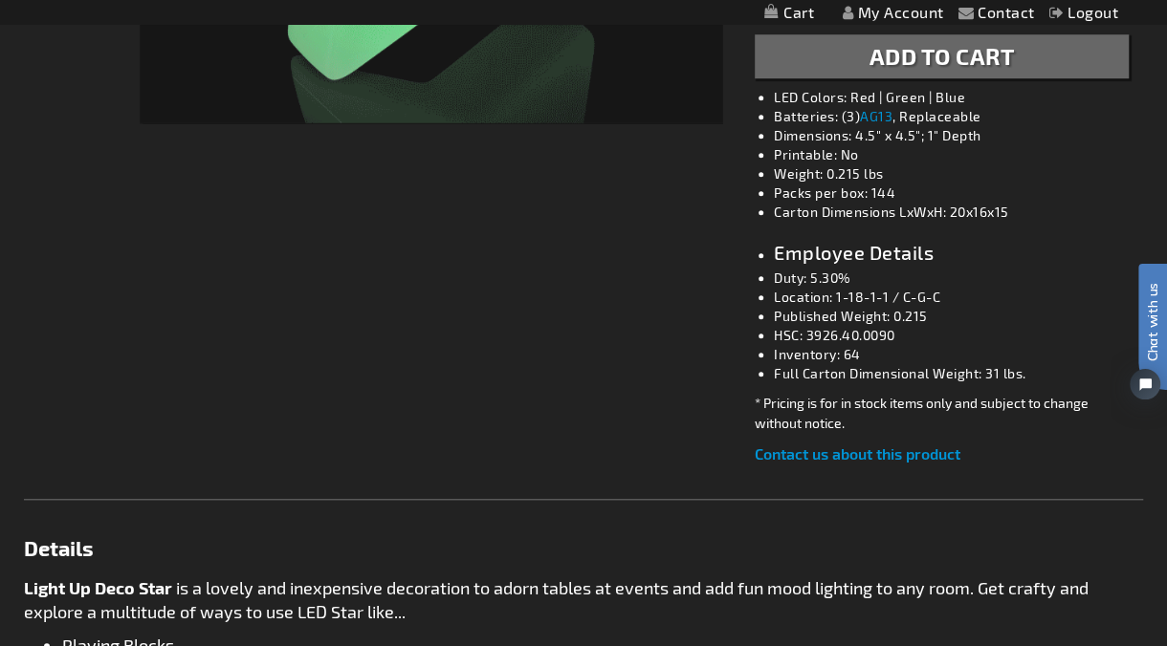
click at [410, 393] on div "Checkout as a new customer Creating an account has many benefits: See order and…" at bounding box center [583, 392] width 1119 height 1739
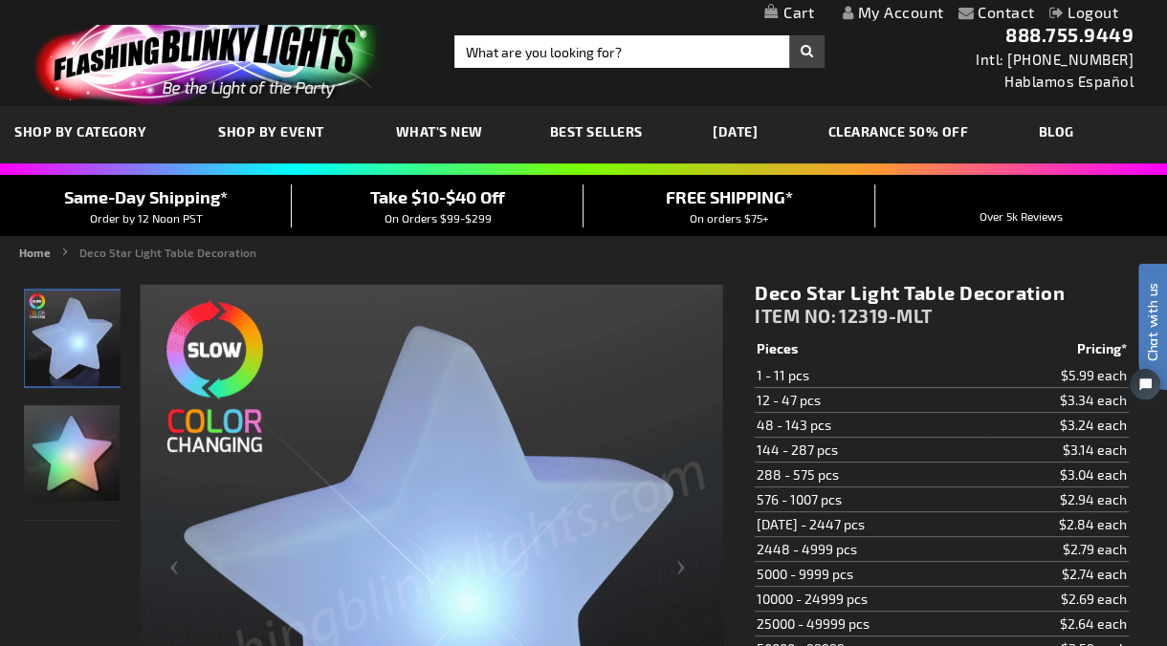
click at [839, 305] on span "12319-MLT" at bounding box center [886, 316] width 94 height 22
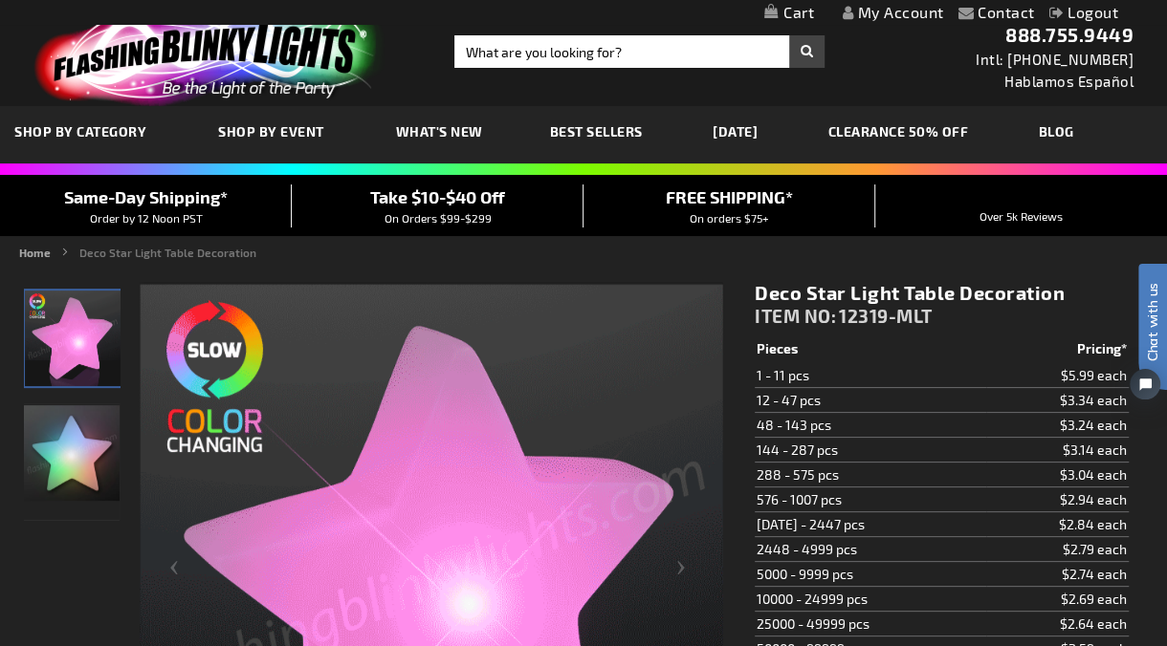
click at [841, 301] on h1 "Deco Star Light Table Decoration" at bounding box center [941, 293] width 374 height 24
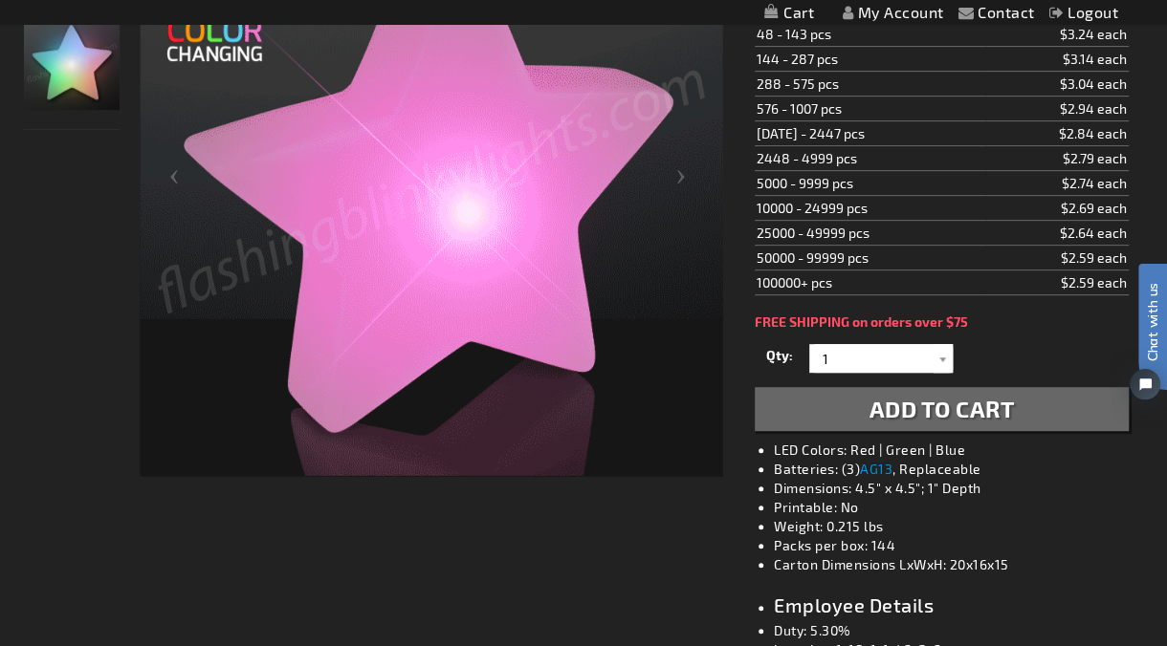
scroll to position [637, 0]
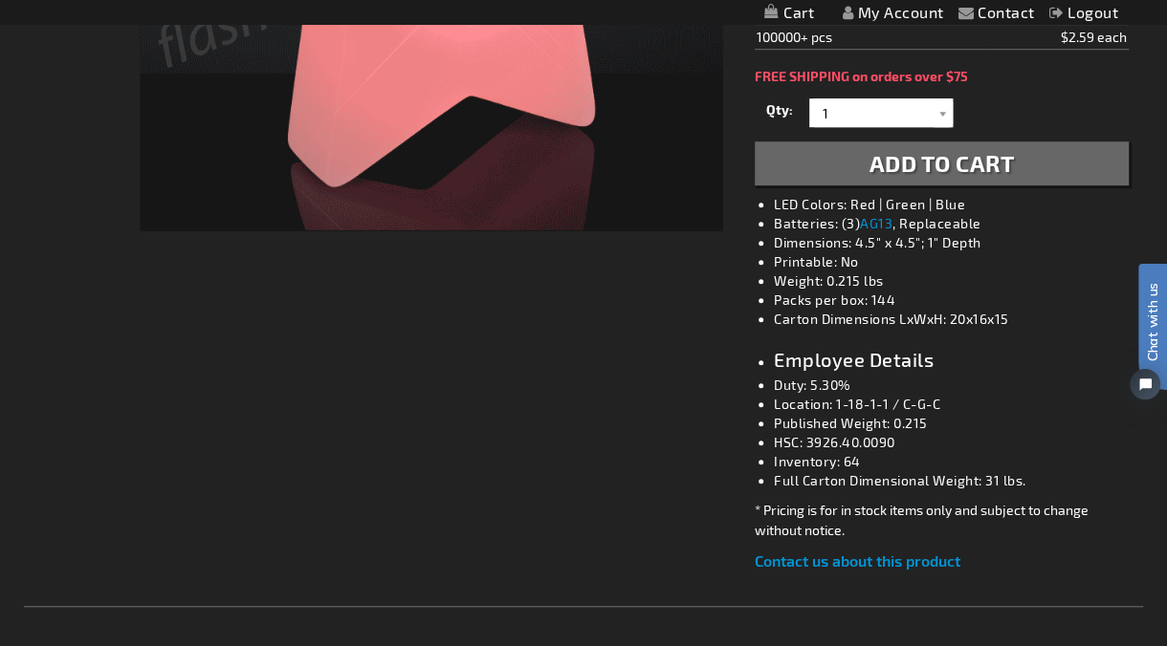
click at [821, 468] on li "Inventory: 64" at bounding box center [961, 461] width 374 height 19
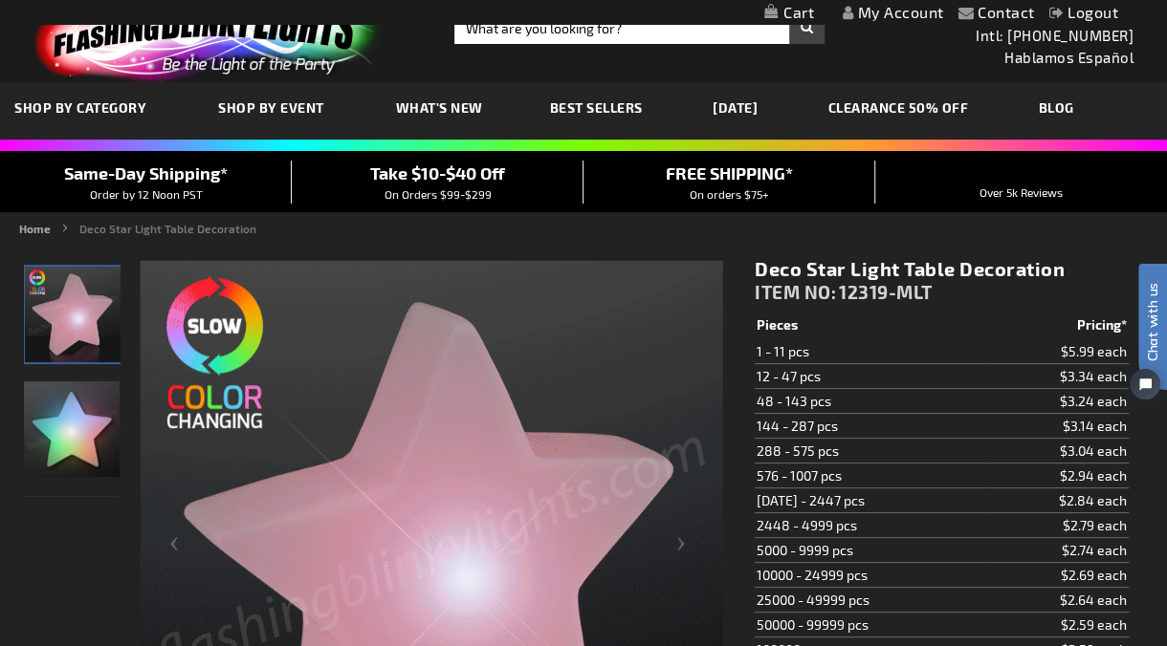
scroll to position [0, 0]
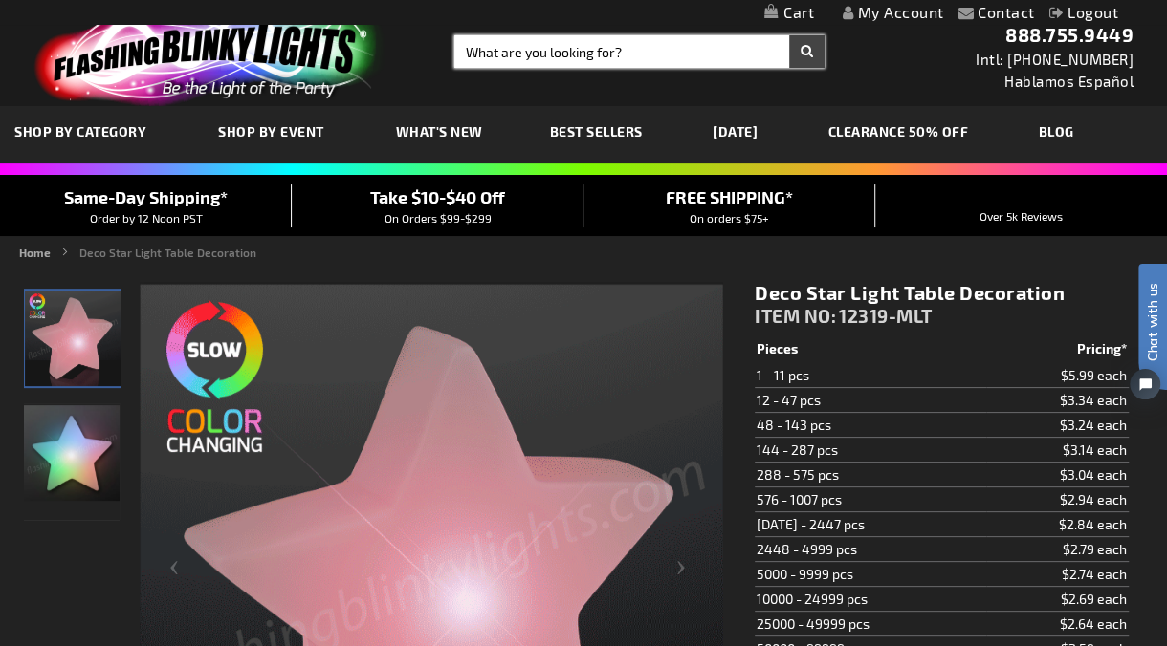
click at [500, 49] on input "Search" at bounding box center [639, 51] width 370 height 33
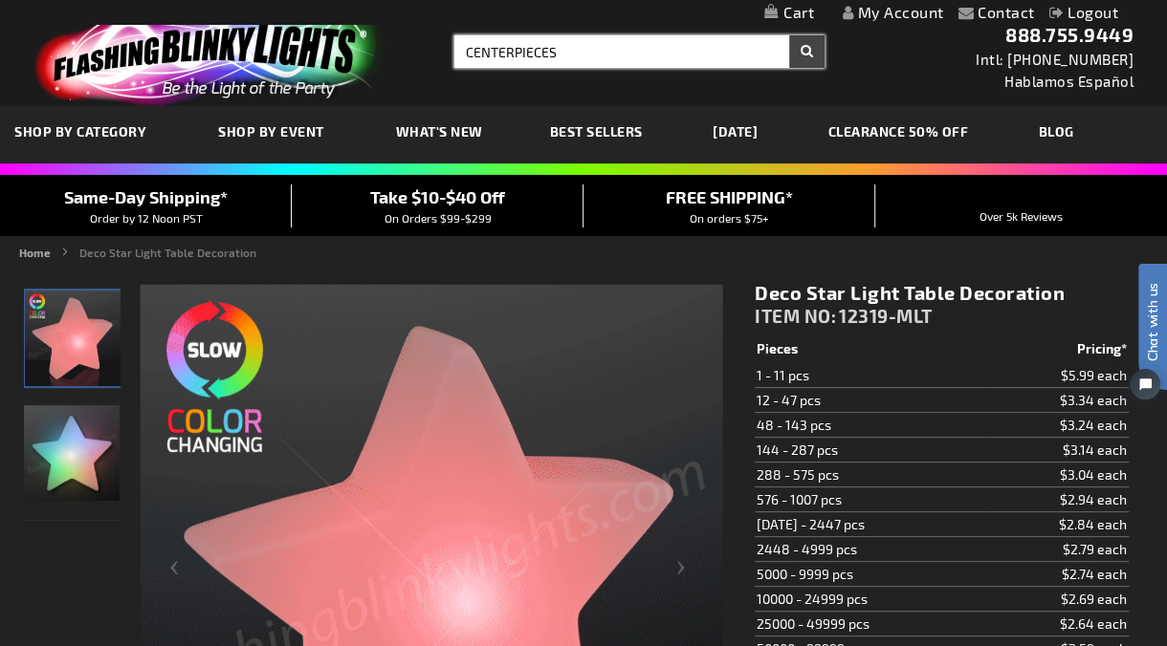
type input "CENTERPIECES"
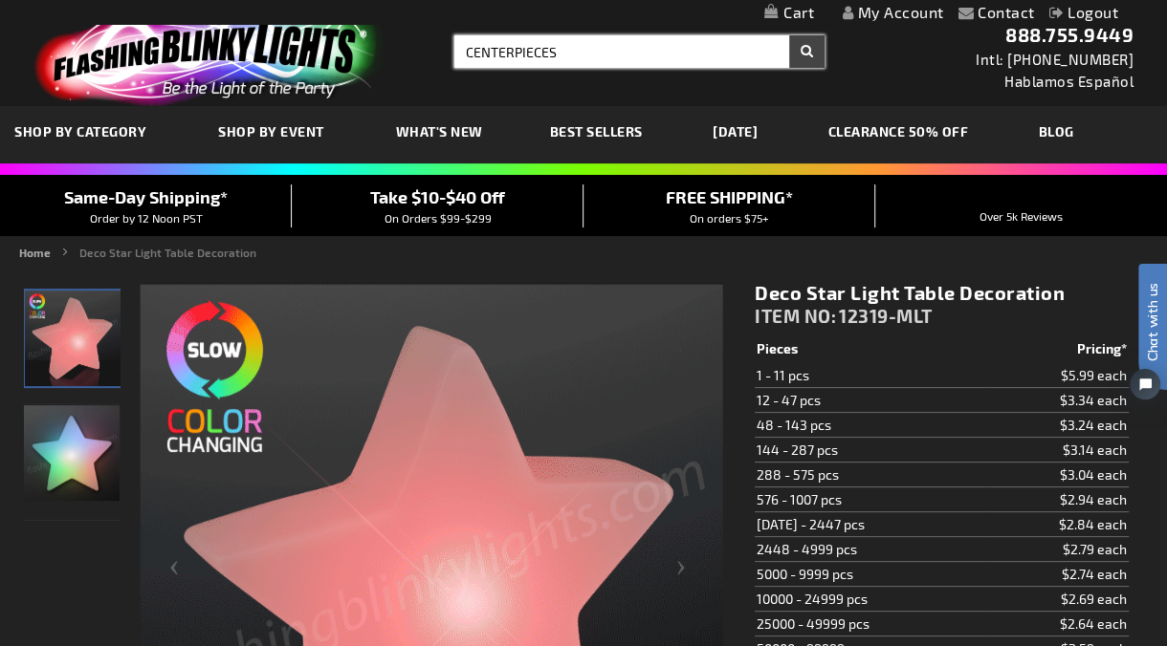
click at [789, 35] on button "Search" at bounding box center [806, 51] width 35 height 33
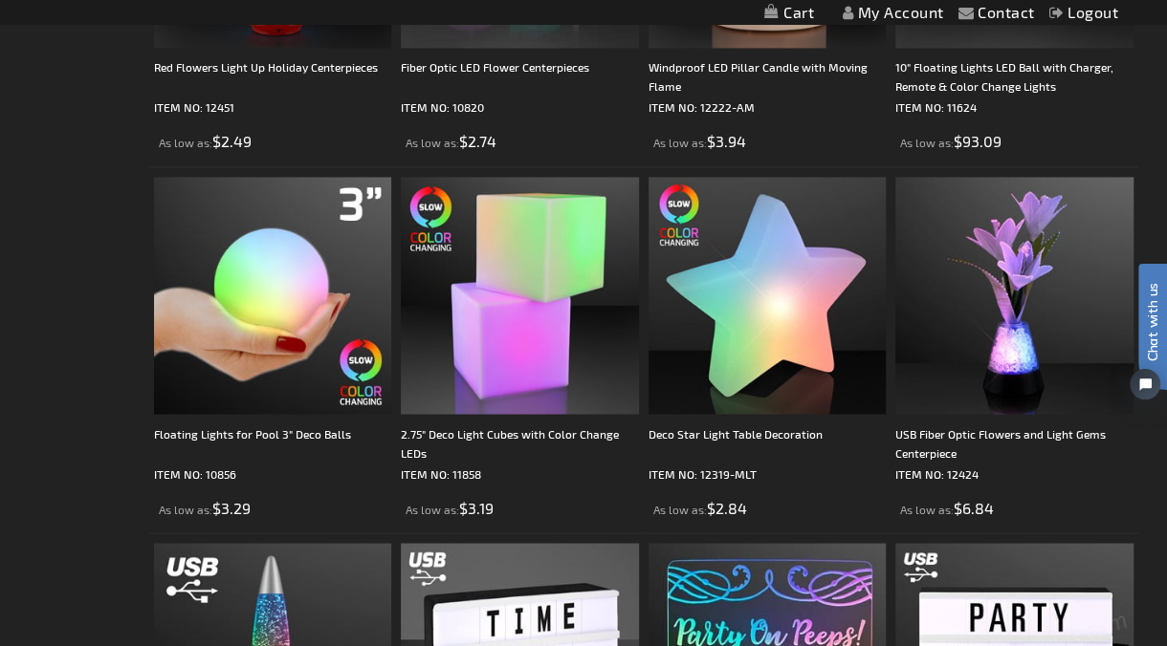
scroll to position [1700, 0]
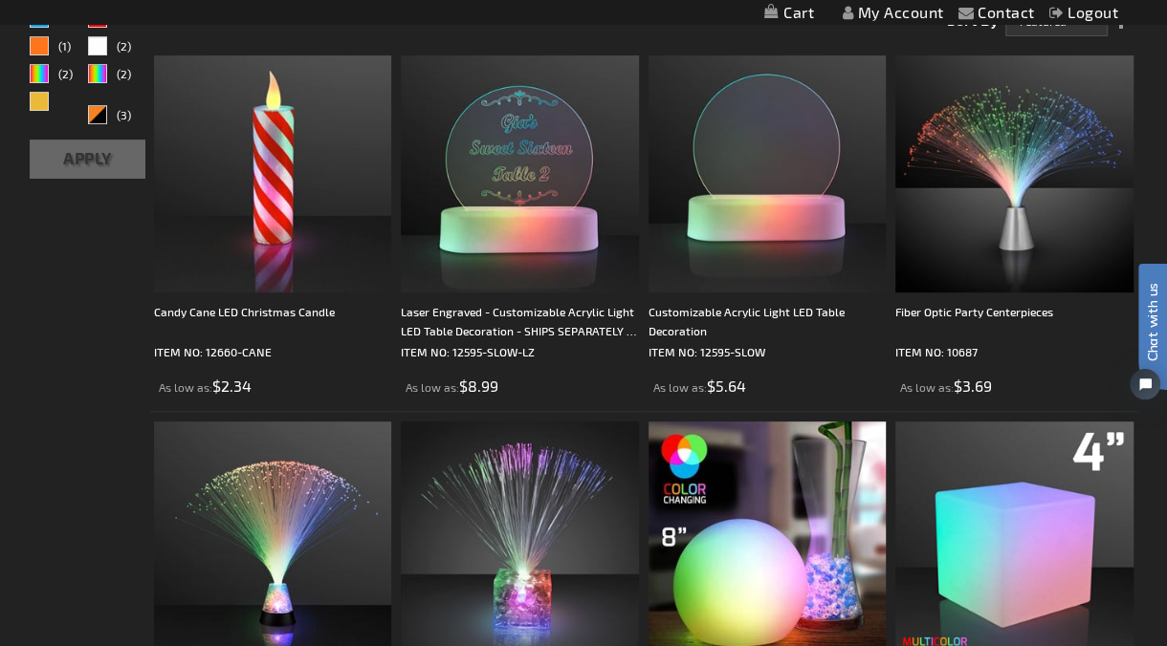
scroll to position [0, 0]
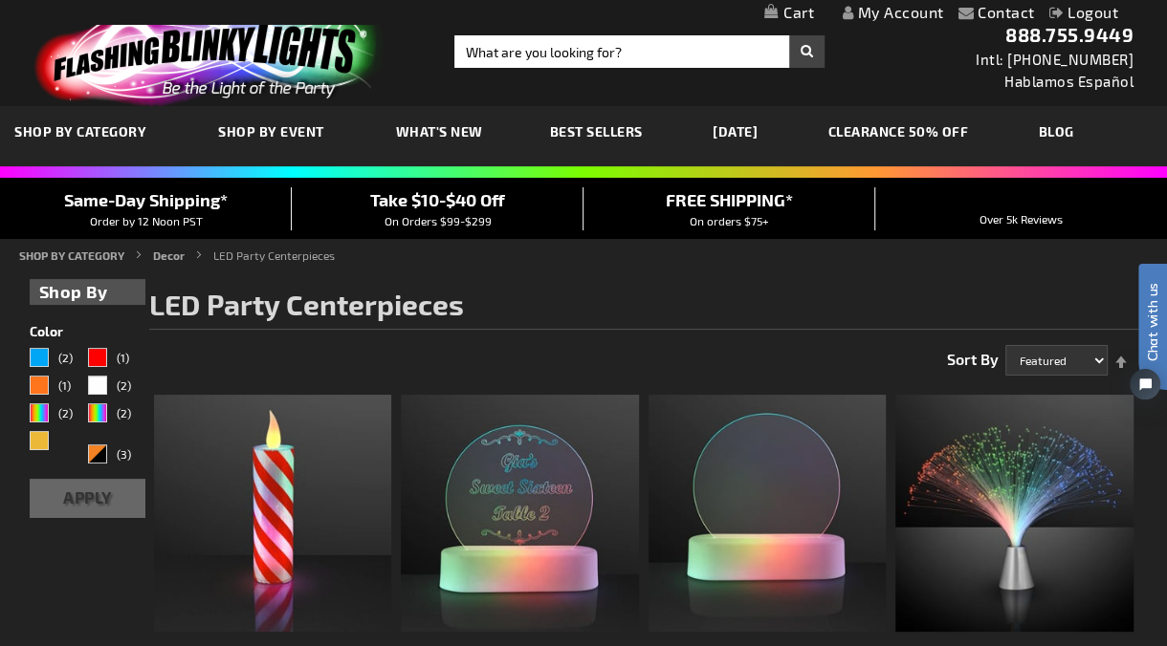
click at [103, 74] on img at bounding box center [205, 54] width 373 height 103
